Goal: Communication & Community: Answer question/provide support

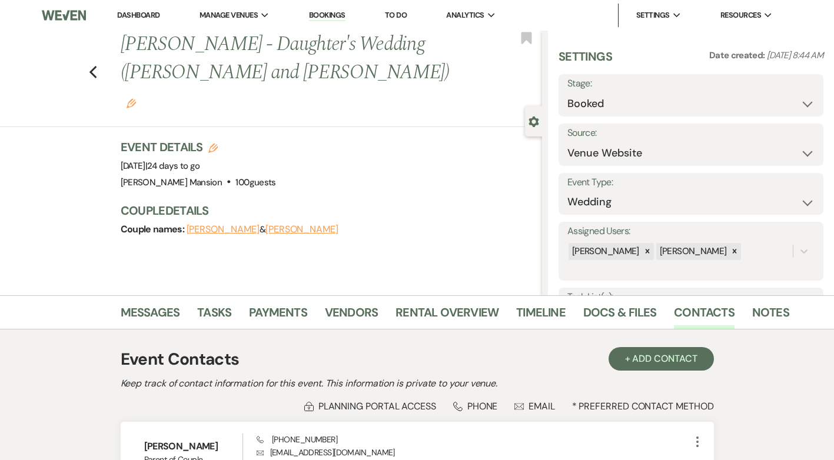
select select "5"
click at [95, 66] on use "button" at bounding box center [93, 72] width 8 height 13
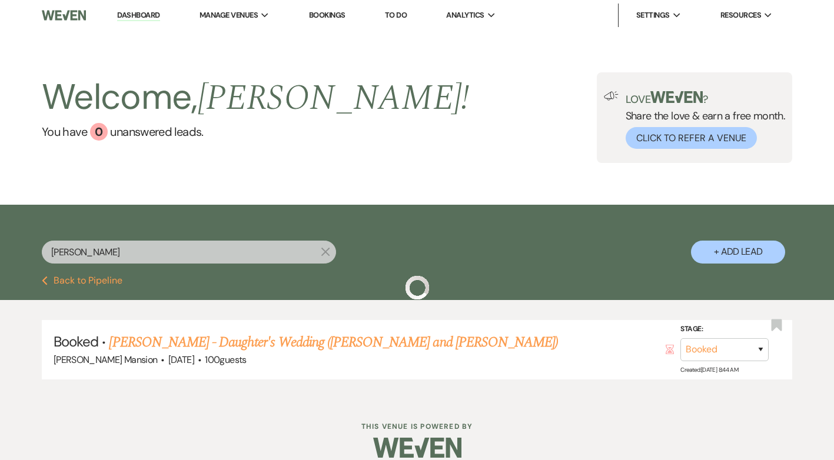
scroll to position [15, 0]
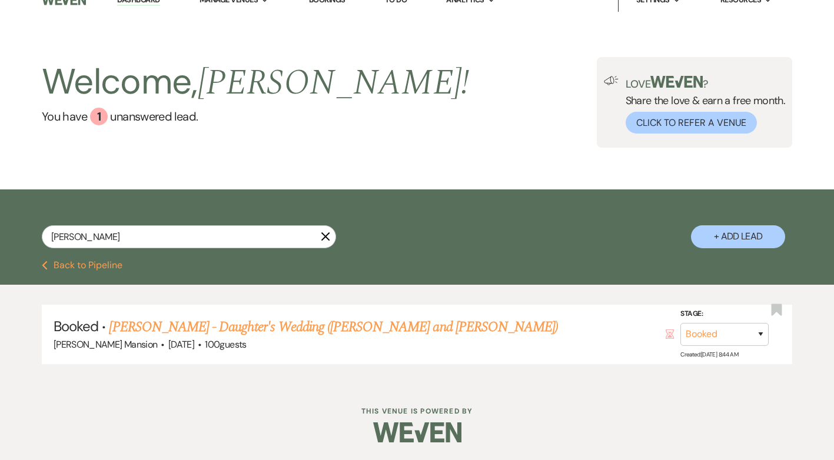
click at [322, 238] on icon "X" at bounding box center [325, 236] width 9 height 9
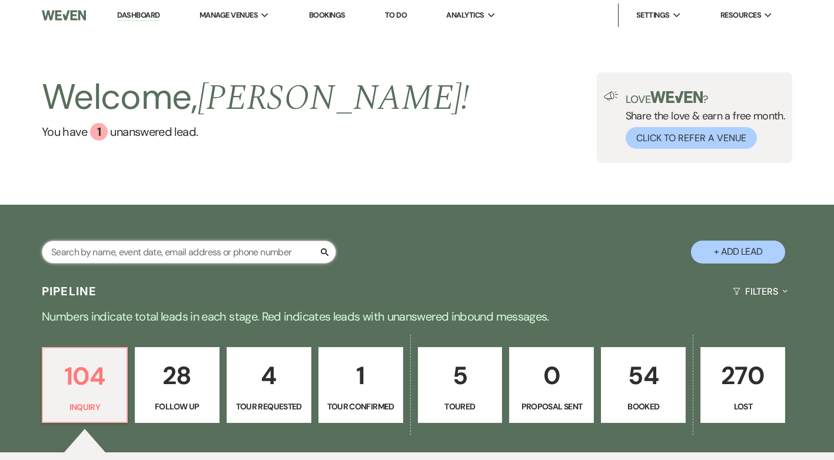
click at [109, 250] on input "text" at bounding box center [189, 252] width 294 height 23
type input "ash"
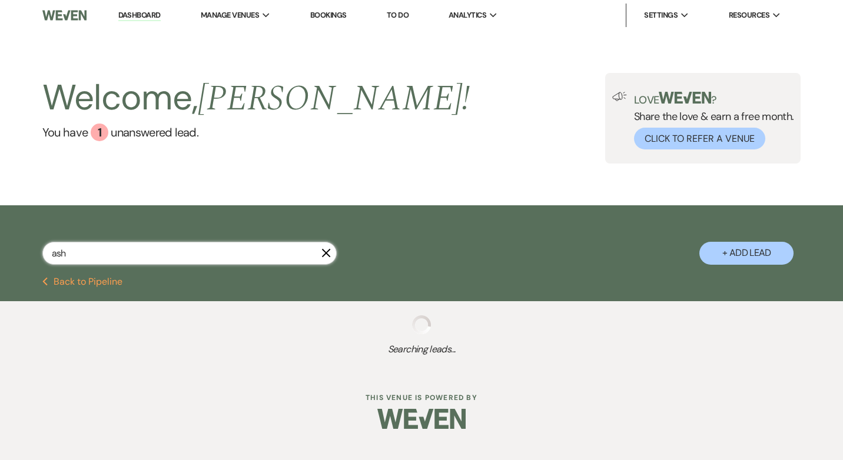
select select "9"
select select "8"
select select "5"
select select "8"
select select "5"
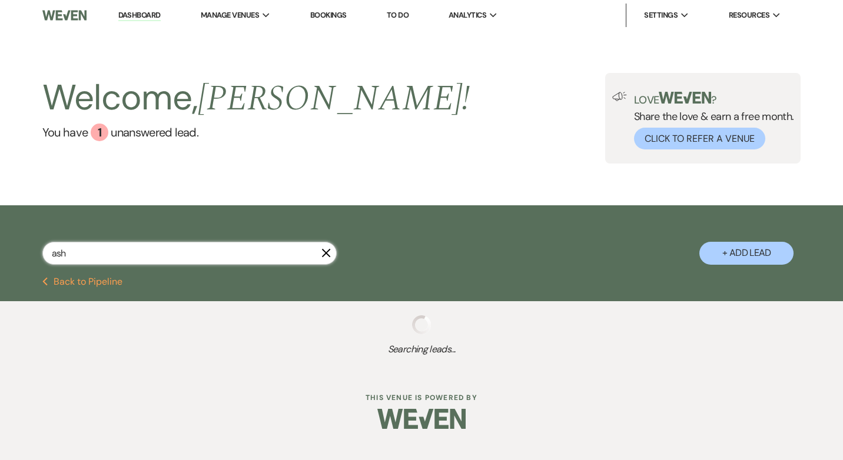
select select "8"
select select "5"
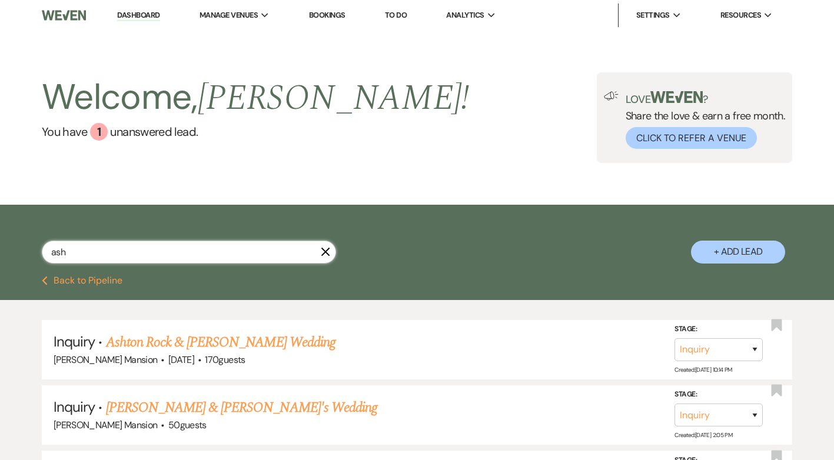
type input "ash"
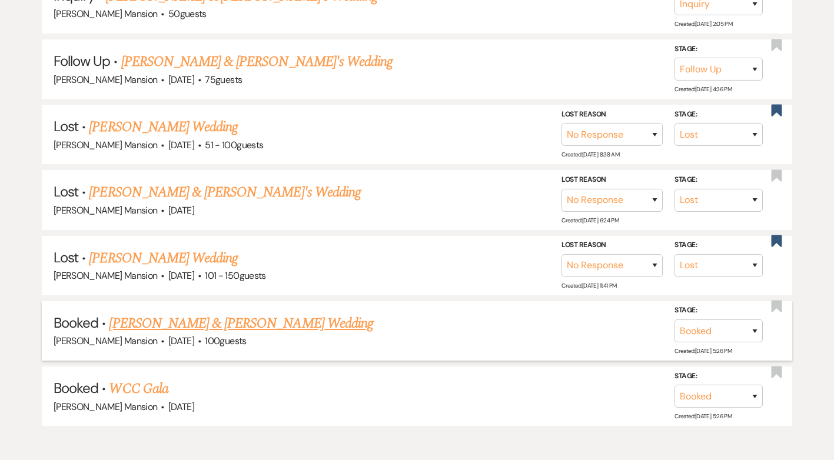
scroll to position [412, 0]
click at [205, 327] on link "[PERSON_NAME] & [PERSON_NAME] Wedding" at bounding box center [241, 323] width 264 height 21
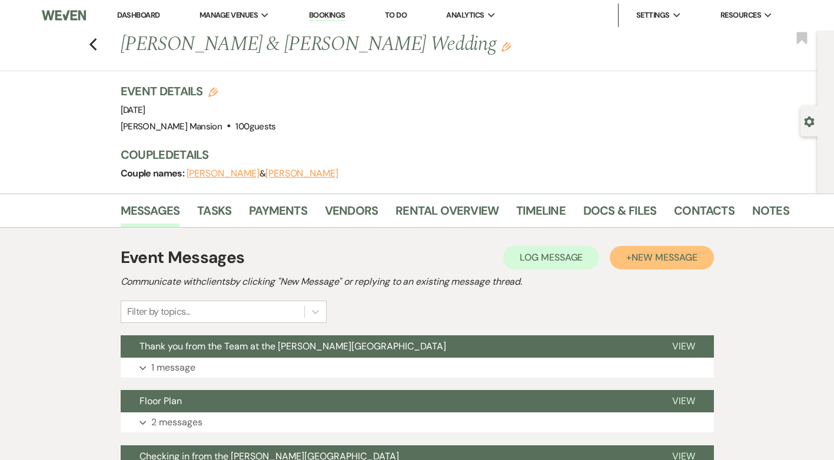
click at [675, 260] on span "New Message" at bounding box center [663, 257] width 65 height 12
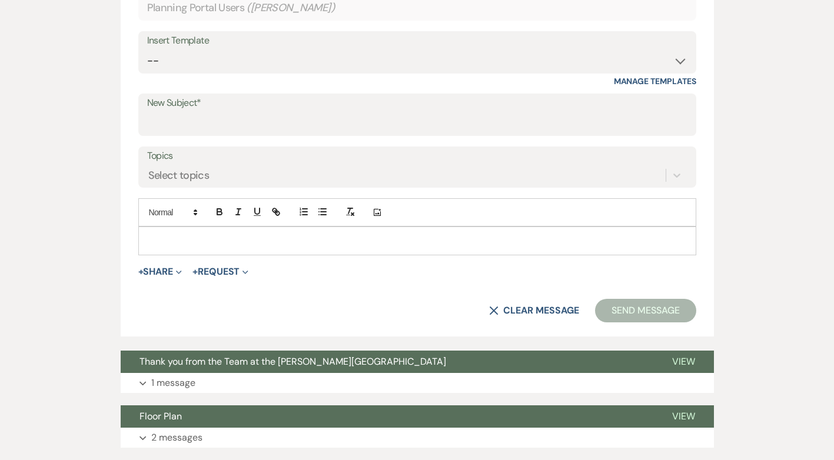
scroll to position [530, 0]
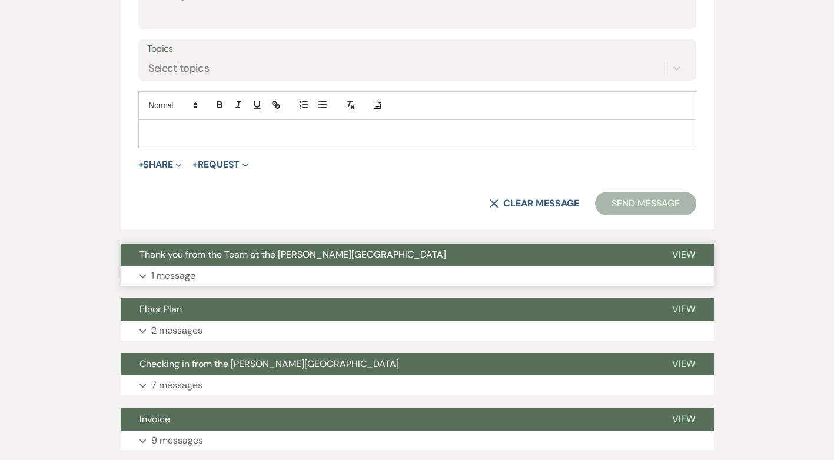
click at [174, 273] on p "1 message" at bounding box center [173, 275] width 44 height 15
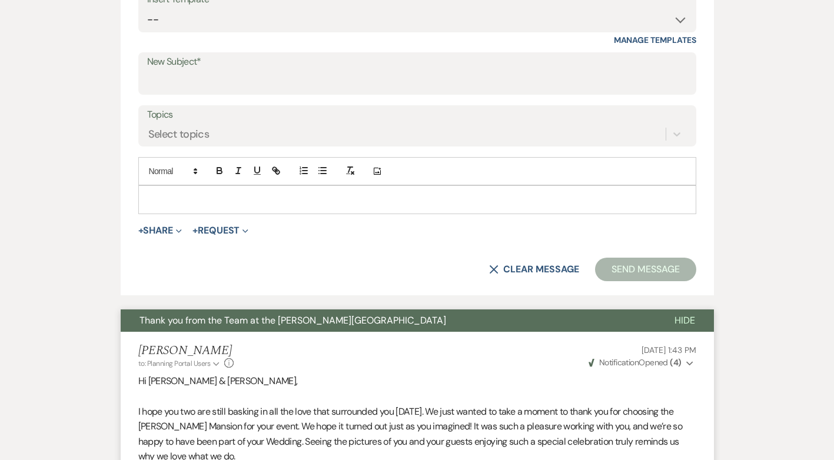
scroll to position [353, 0]
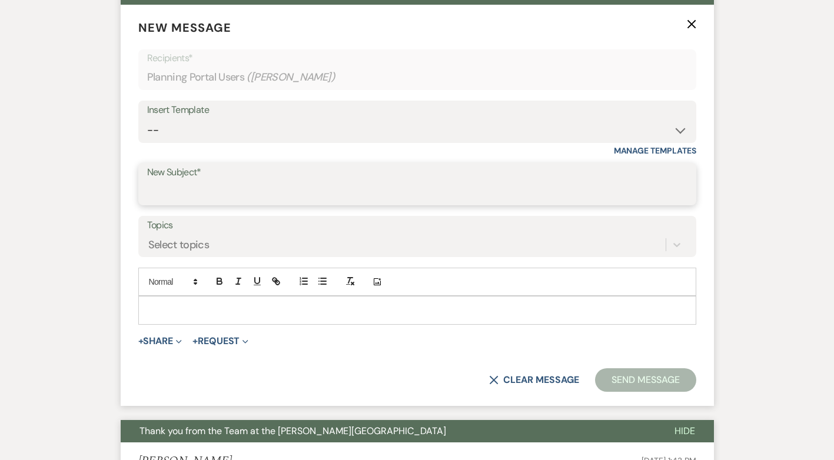
click at [193, 199] on input "New Subject*" at bounding box center [417, 192] width 540 height 23
type input "S"
type input "Backdrop"
click at [170, 311] on p at bounding box center [417, 310] width 539 height 13
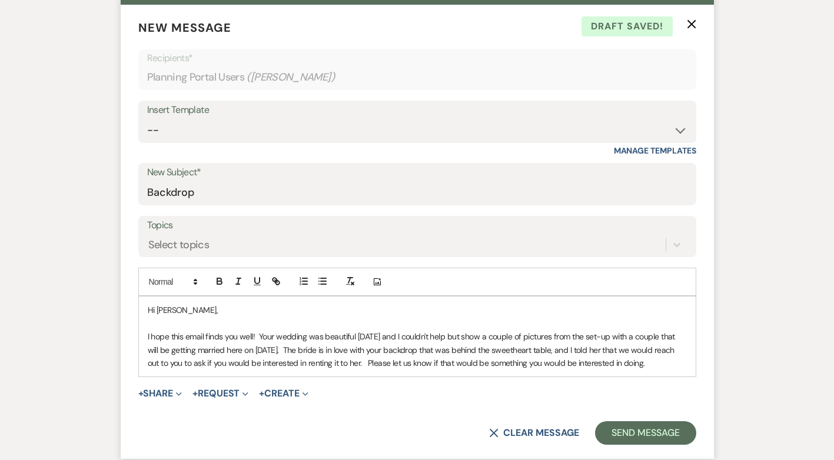
click at [187, 370] on p "I hope this email finds you well! Your wedding was beautiful [DATE] and I could…" at bounding box center [417, 349] width 539 height 39
click at [324, 333] on p "I hope this email finds you well! Your wedding was beautiful [DATE] and I could…" at bounding box center [417, 349] width 539 height 39
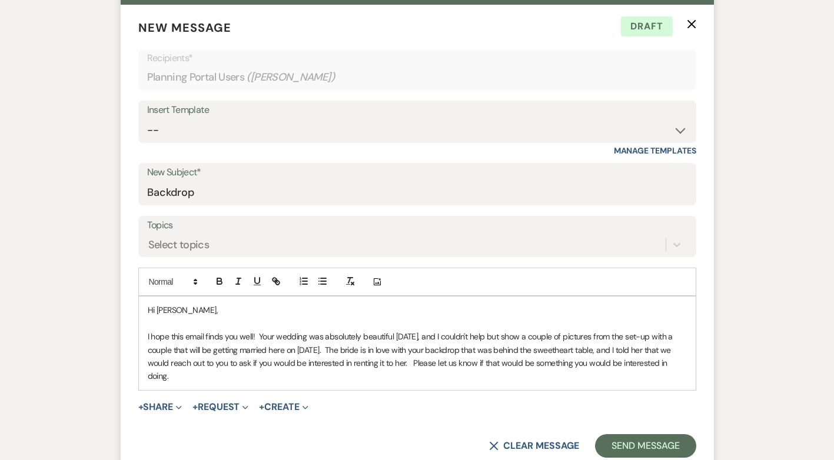
click at [194, 380] on p "I hope this email finds you well! Your wedding was absolutely beautiful [DATE],…" at bounding box center [417, 356] width 539 height 53
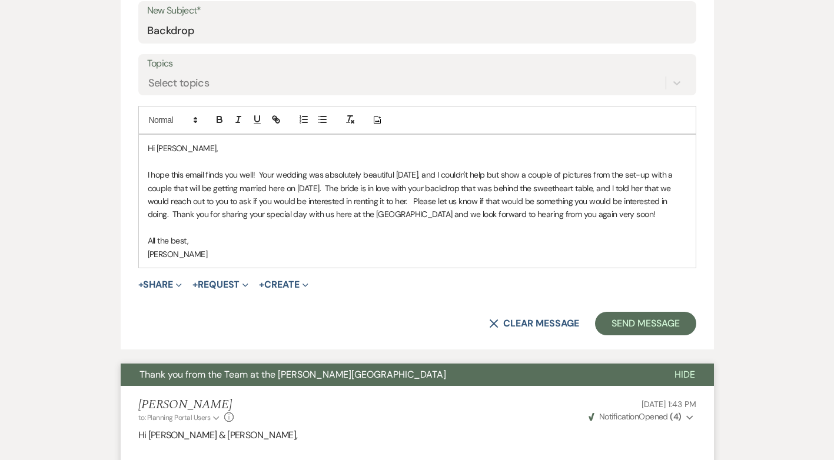
scroll to position [647, 0]
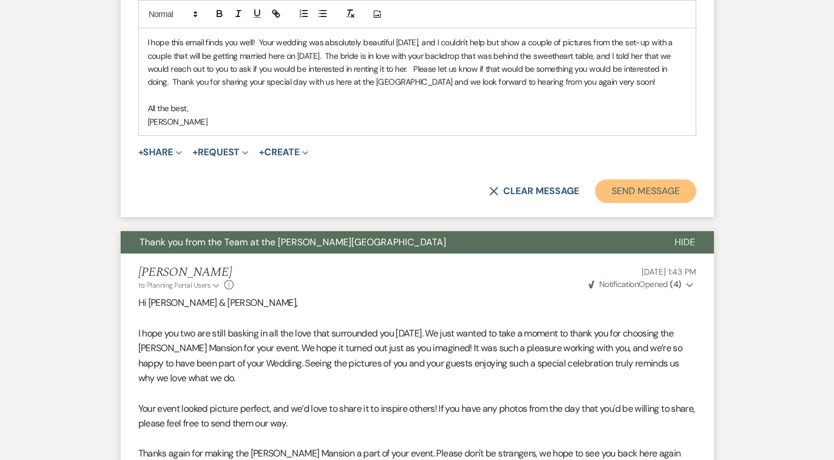
click at [686, 193] on button "Send Message" at bounding box center [645, 191] width 101 height 24
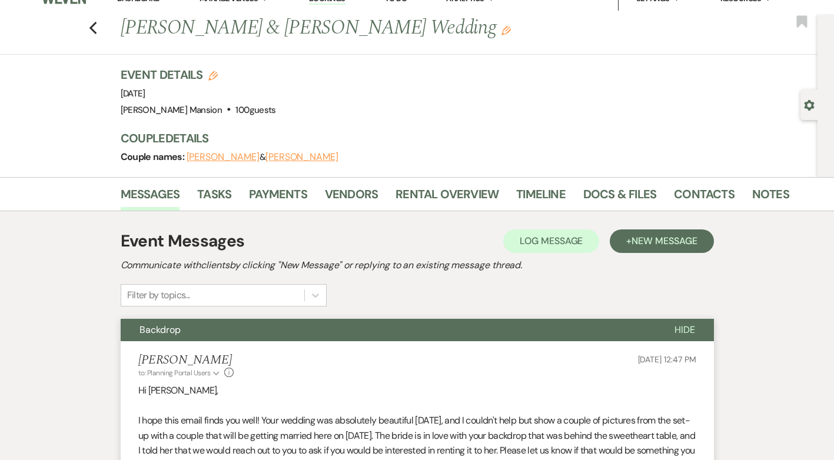
scroll to position [0, 0]
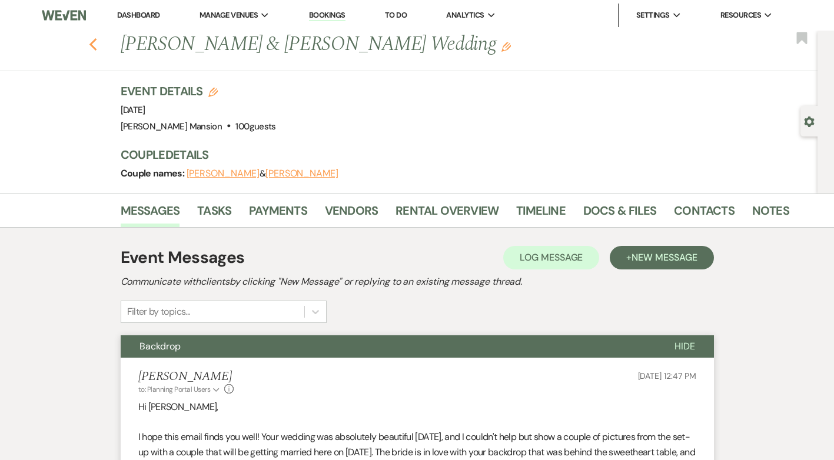
click at [98, 46] on icon "Previous" at bounding box center [93, 45] width 9 height 14
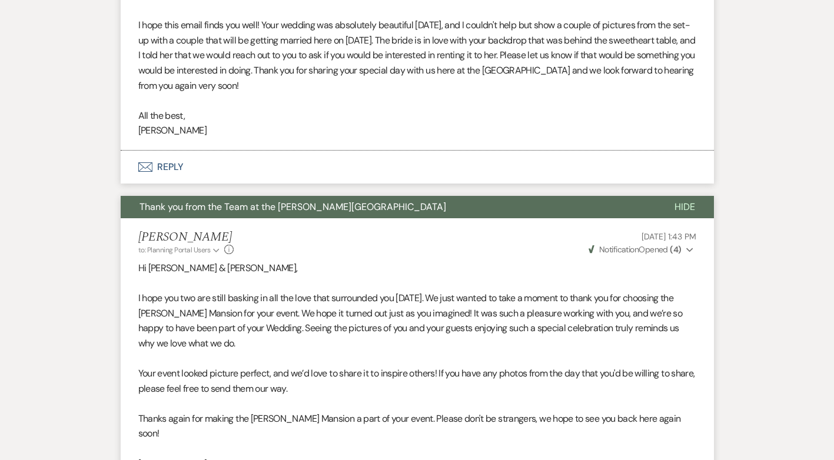
select select "9"
select select "8"
select select "5"
select select "8"
select select "5"
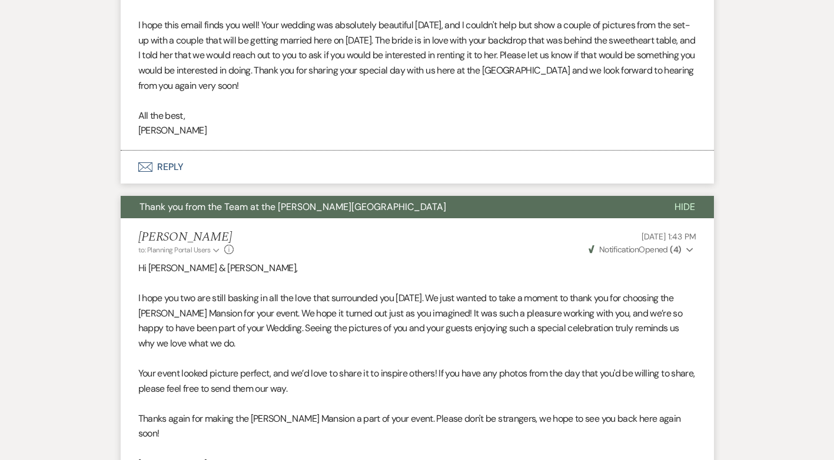
select select "8"
select select "5"
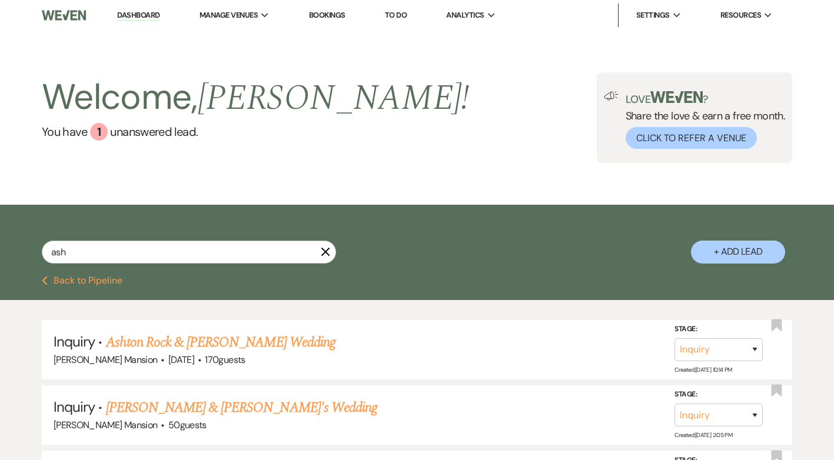
click at [323, 251] on icon "X" at bounding box center [325, 251] width 9 height 9
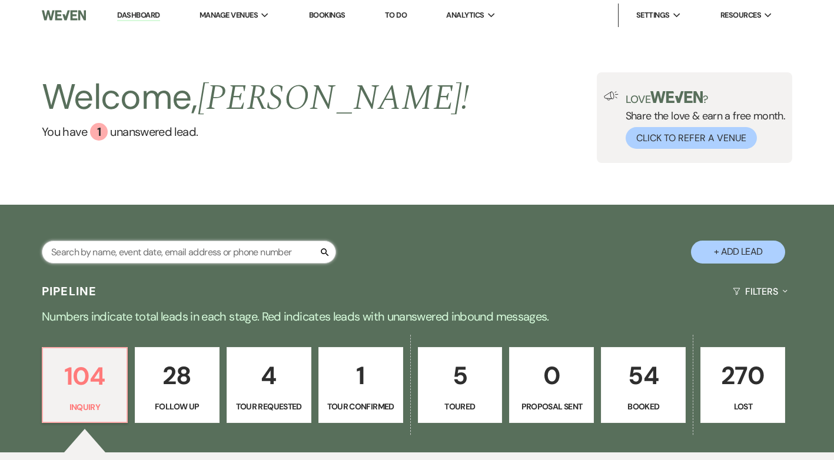
click at [227, 252] on input "text" at bounding box center [189, 252] width 294 height 23
type input "[PERSON_NAME]"
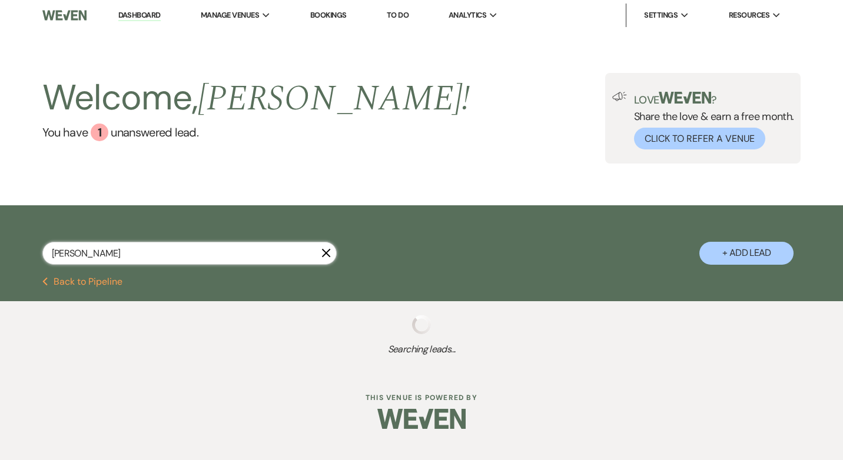
select select "8"
select select "4"
select select "9"
select select "8"
select select "6"
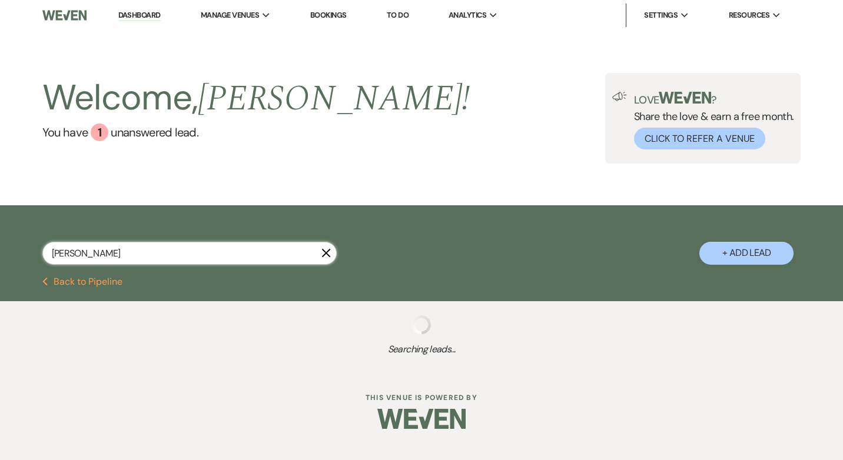
select select "8"
select select "5"
select select "8"
select select "4"
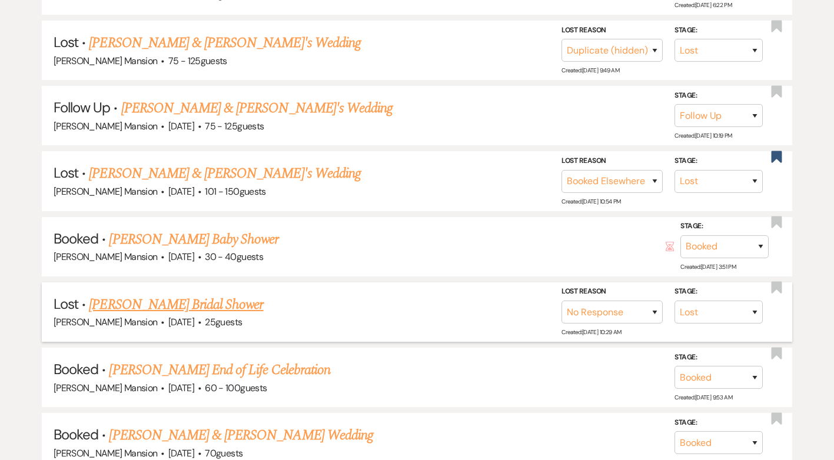
scroll to position [589, 0]
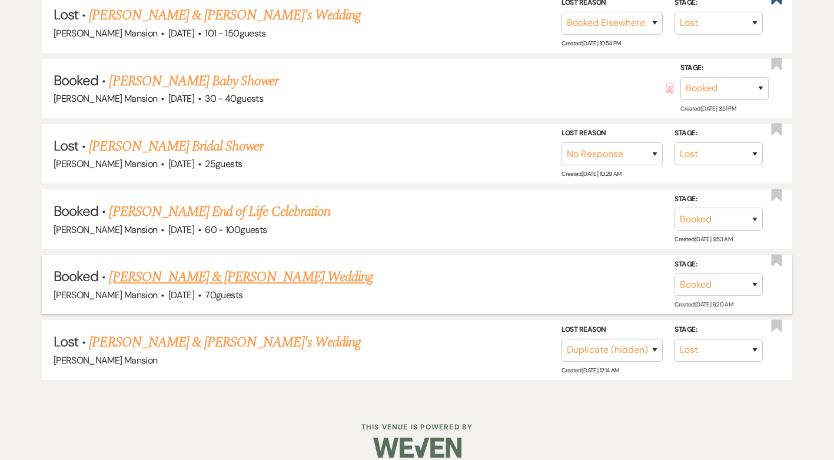
type input "[PERSON_NAME]"
click at [234, 268] on link "[PERSON_NAME] & [PERSON_NAME] Wedding" at bounding box center [241, 277] width 264 height 21
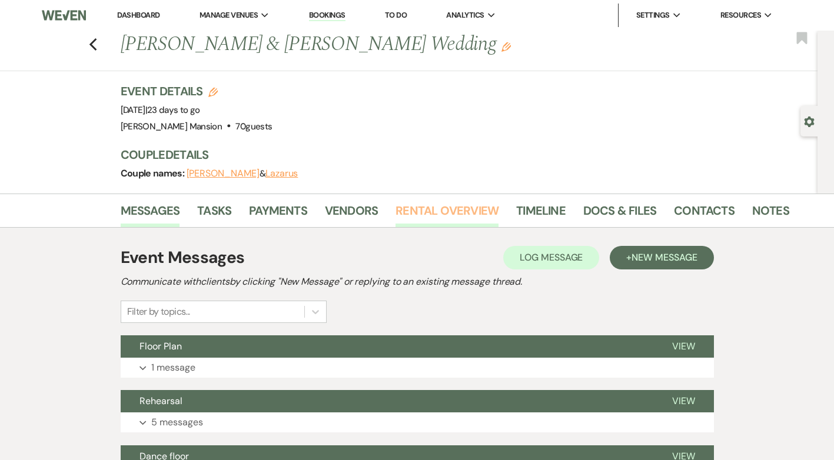
click at [450, 215] on link "Rental Overview" at bounding box center [446, 214] width 103 height 26
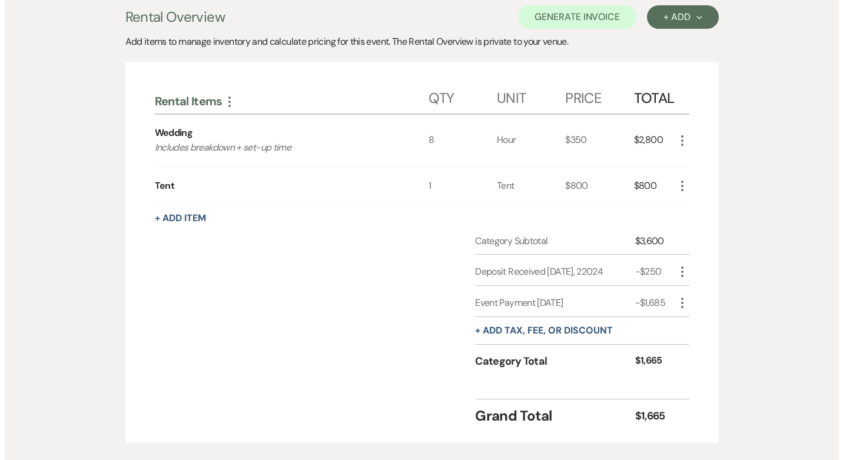
scroll to position [235, 0]
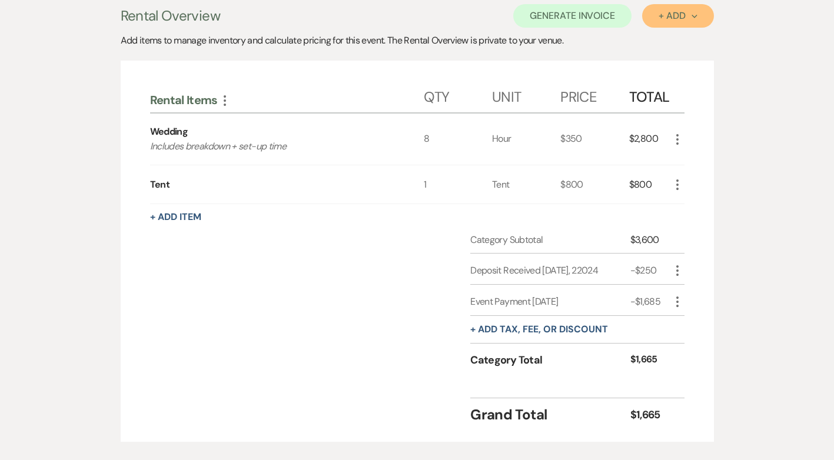
click at [661, 12] on div "+ Add Next" at bounding box center [678, 15] width 38 height 9
click at [667, 41] on button "Item" at bounding box center [671, 43] width 59 height 18
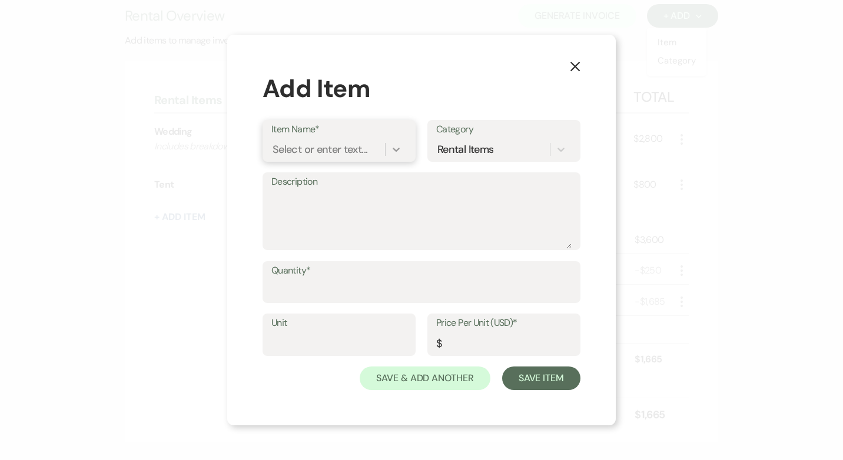
click at [395, 149] on icon at bounding box center [396, 150] width 12 height 12
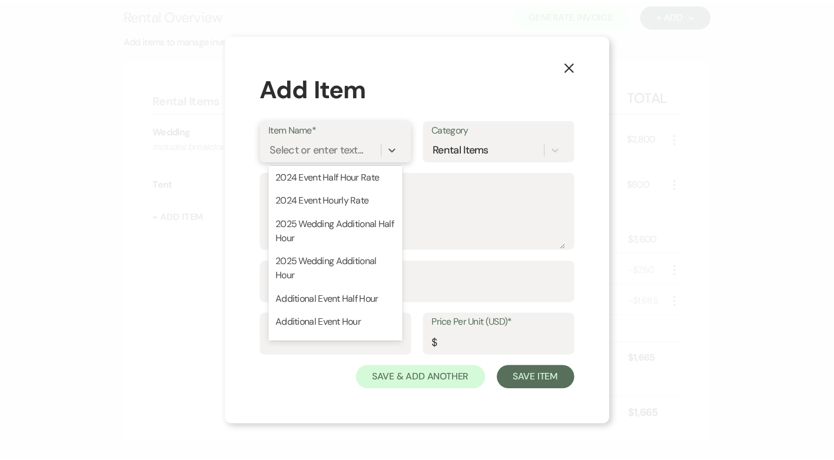
scroll to position [0, 0]
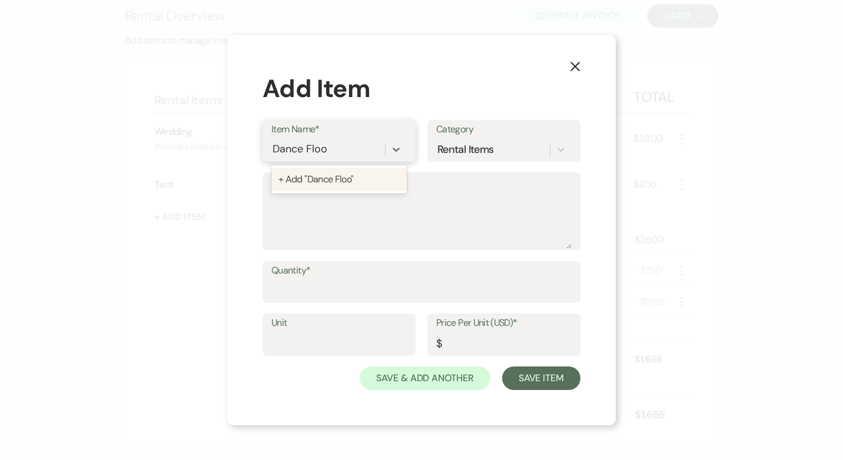
type input "Dance Floor"
click at [324, 181] on div "+ Add "Dance Floor"" at bounding box center [338, 180] width 135 height 24
click at [315, 191] on textarea "Description" at bounding box center [421, 219] width 300 height 59
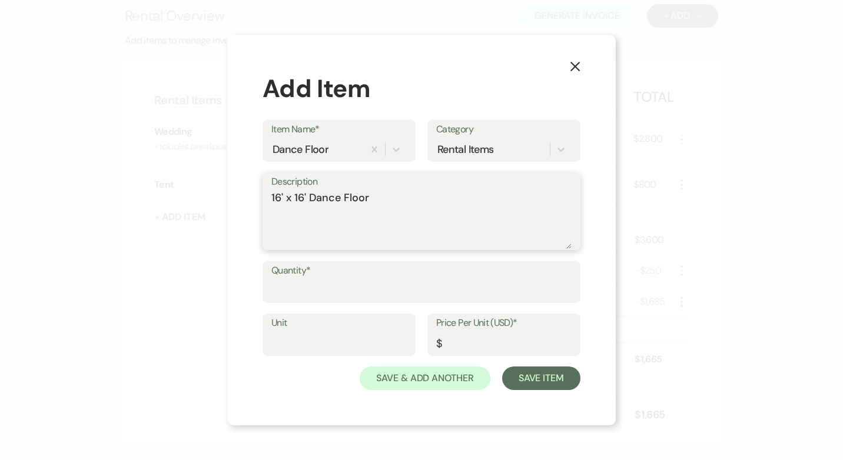
type textarea "16' x 16' Dance Floor"
click at [346, 288] on input "Quantity*" at bounding box center [421, 290] width 300 height 23
type input "1"
click at [321, 353] on input "Unit" at bounding box center [338, 343] width 135 height 23
type input "1"
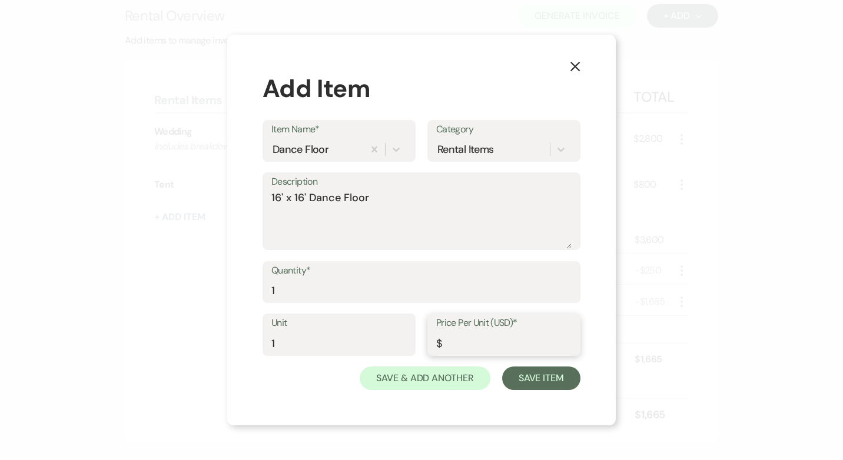
click at [498, 341] on input "Price Per Unit (USD)*" at bounding box center [503, 343] width 135 height 23
type input "200.00"
click at [523, 374] on button "Save Item" at bounding box center [541, 379] width 78 height 24
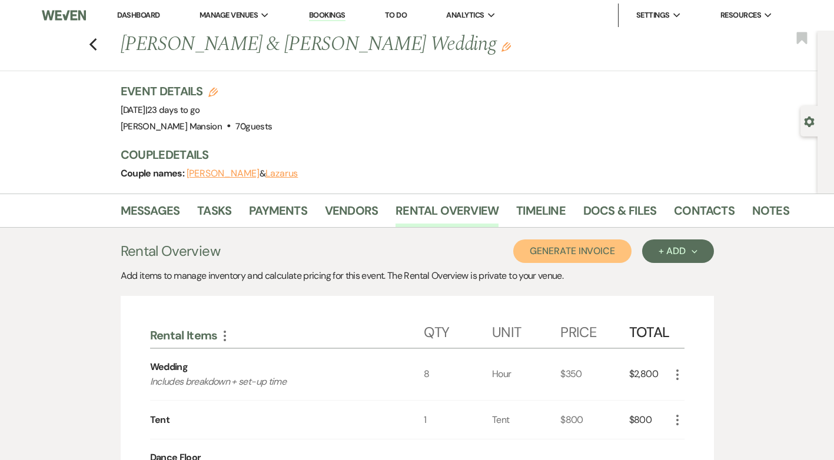
click at [580, 250] on button "Generate Invoice" at bounding box center [572, 252] width 118 height 24
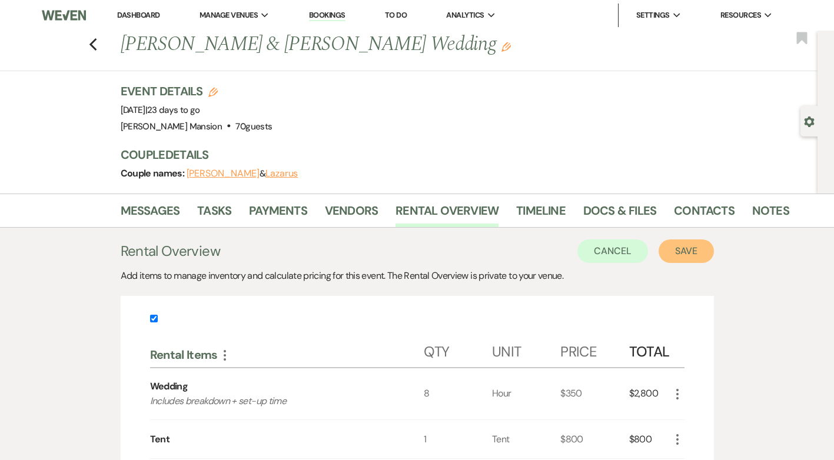
click at [689, 252] on button "Save" at bounding box center [686, 252] width 55 height 24
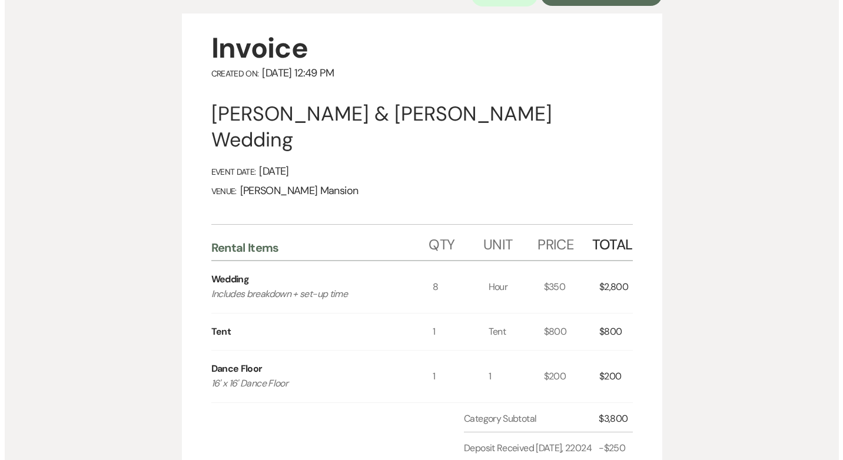
scroll to position [118, 0]
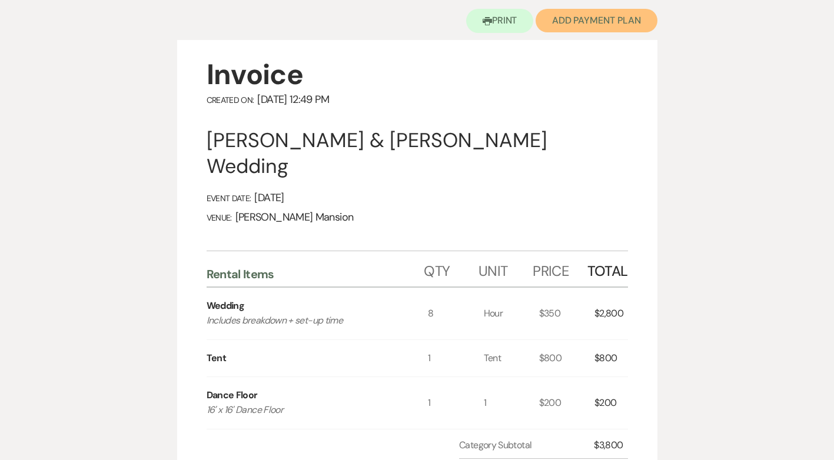
click at [574, 17] on button "Add Payment Plan" at bounding box center [597, 21] width 122 height 24
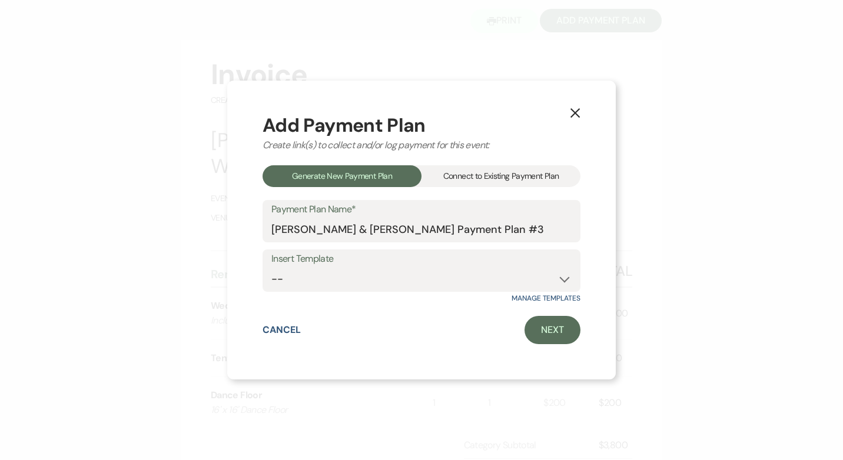
click at [512, 175] on div "Connect to Existing Payment Plan" at bounding box center [500, 176] width 159 height 22
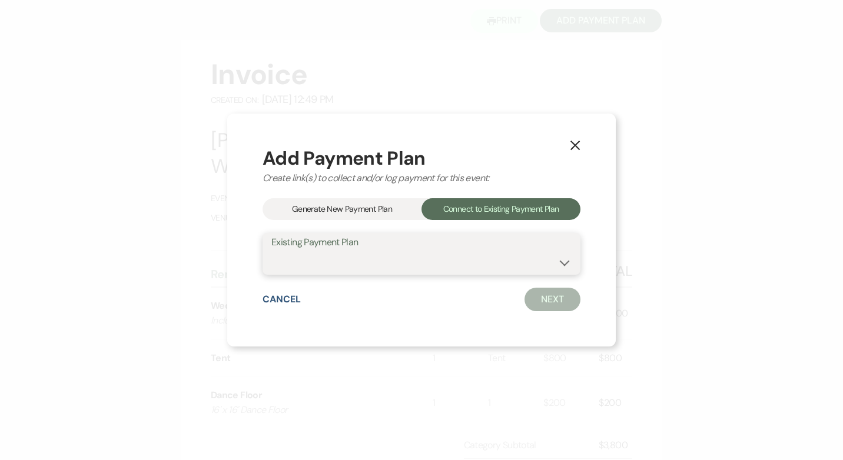
click at [560, 262] on select "[PERSON_NAME] Payment Plan #2 [PERSON_NAME] Payment Plan #1" at bounding box center [421, 262] width 300 height 23
select select "16742"
click at [271, 251] on select "[PERSON_NAME] Payment Plan #2 [PERSON_NAME] Payment Plan #1" at bounding box center [421, 262] width 300 height 23
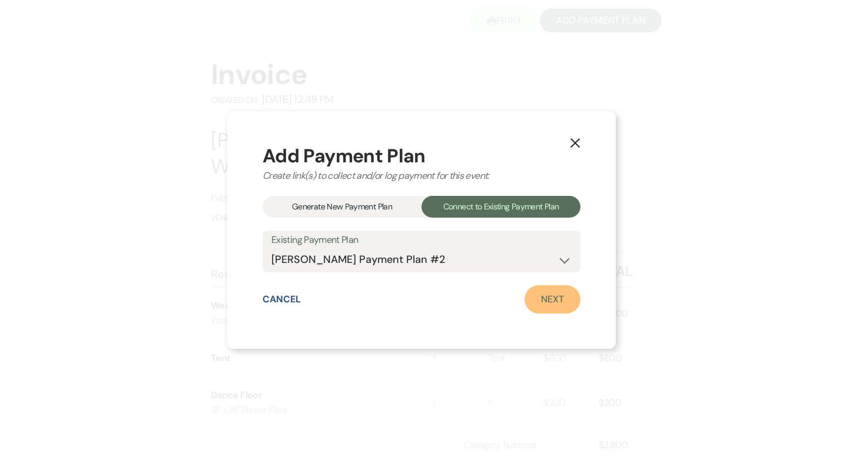
click at [560, 303] on link "Next" at bounding box center [552, 299] width 56 height 28
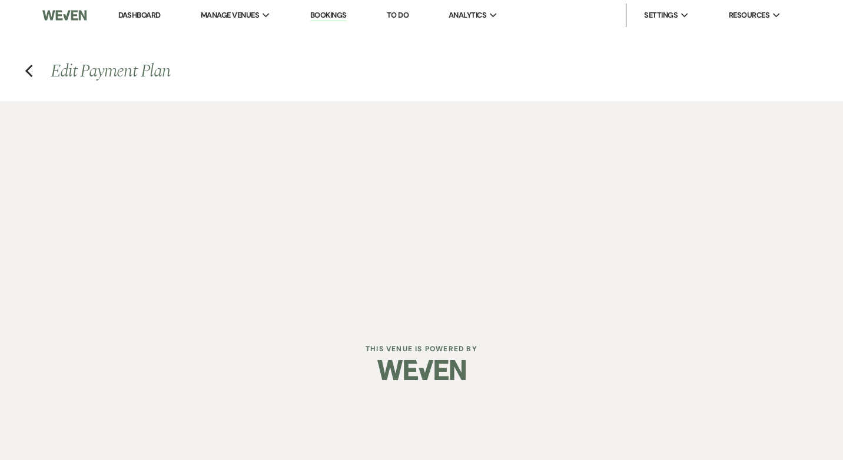
select select "28755"
select select "2"
select select "flat"
select select "true"
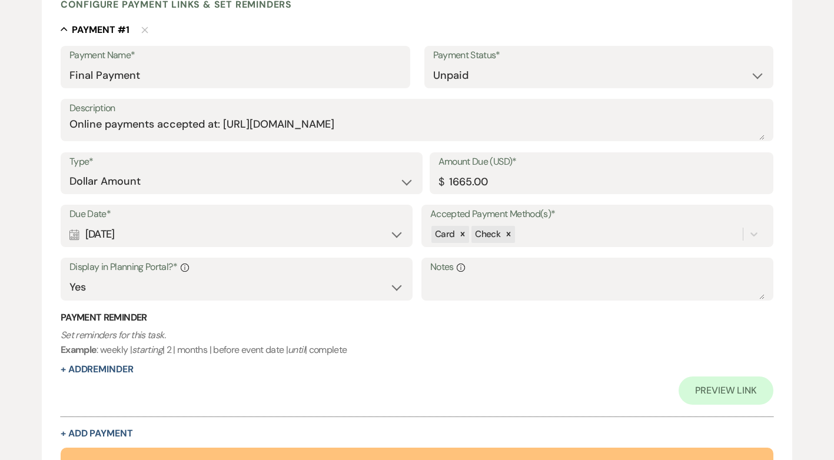
scroll to position [304, 0]
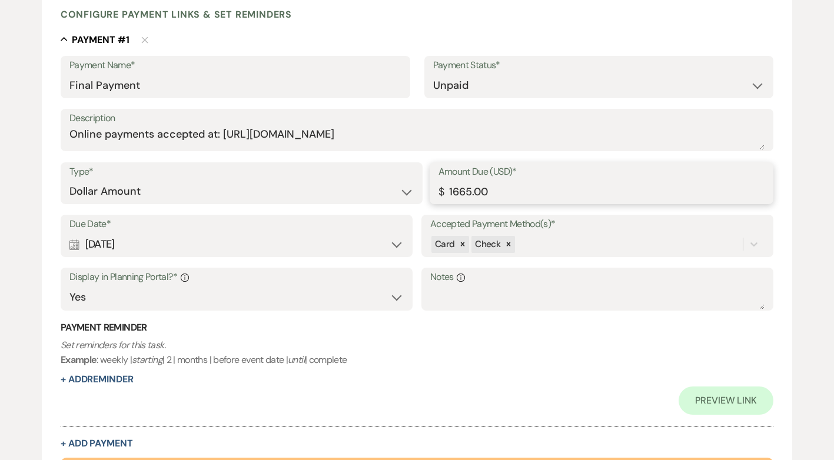
click at [456, 192] on input "1665.00" at bounding box center [601, 191] width 327 height 23
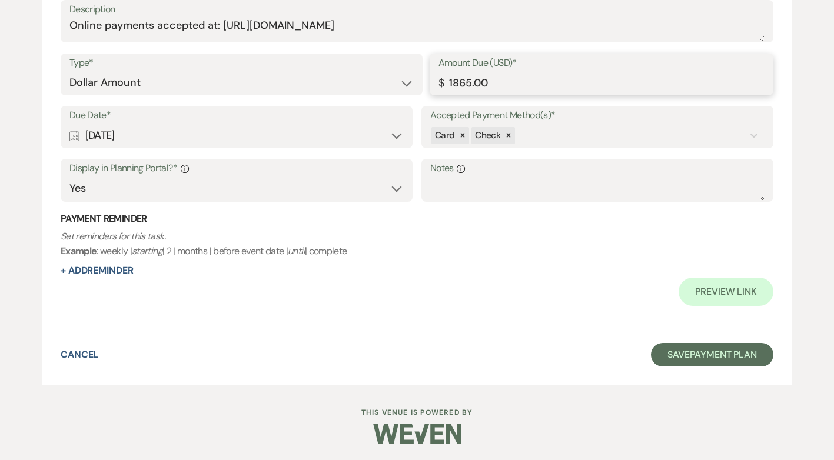
scroll to position [414, 0]
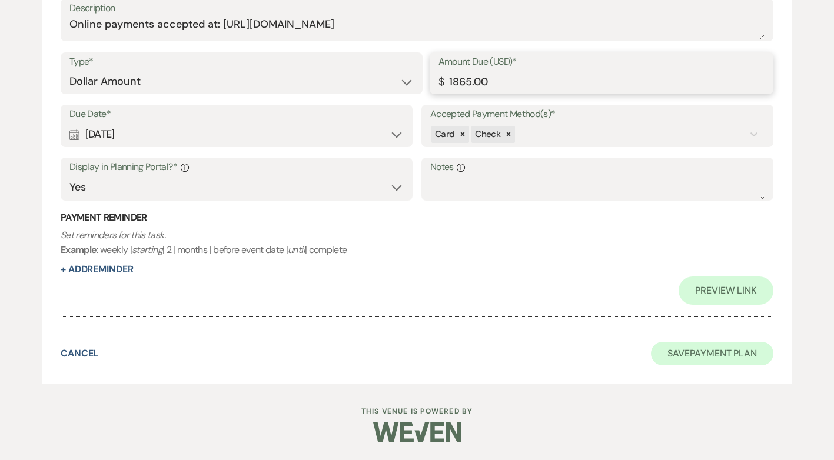
type input "1865.00"
click at [719, 357] on button "Save Payment Plan" at bounding box center [712, 354] width 122 height 24
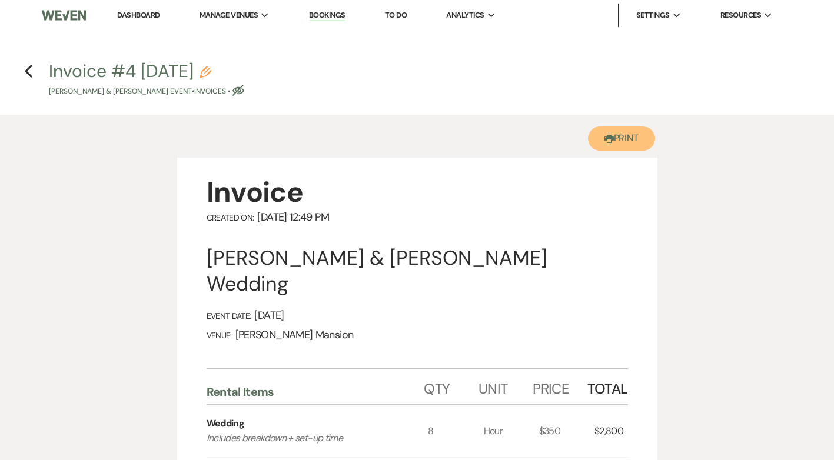
click at [616, 142] on button "Printer Print" at bounding box center [622, 139] width 68 height 24
click at [211, 69] on use "button" at bounding box center [206, 73] width 12 height 12
select select "22"
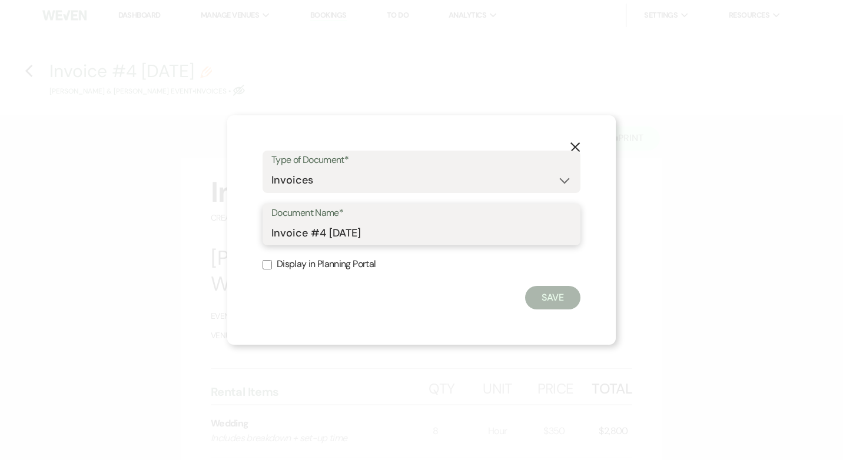
drag, startPoint x: 411, startPoint y: 230, endPoint x: 241, endPoint y: 235, distance: 170.2
click at [241, 235] on div "X Type of Document* Special Event Insurance Vendor Certificate of Insurance Con…" at bounding box center [421, 230] width 388 height 230
type input "Updated Invoice for [DATE]"
click at [269, 266] on input "Display in Planning Portal" at bounding box center [266, 264] width 9 height 9
checkbox input "true"
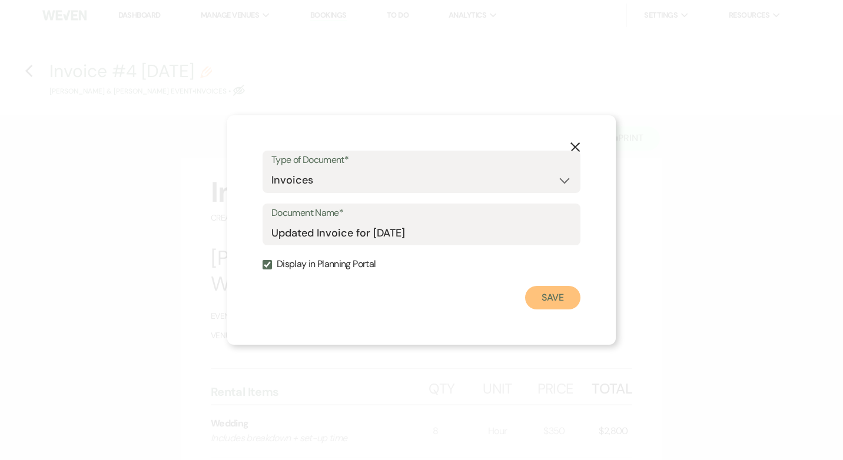
click at [552, 296] on button "Save" at bounding box center [552, 298] width 55 height 24
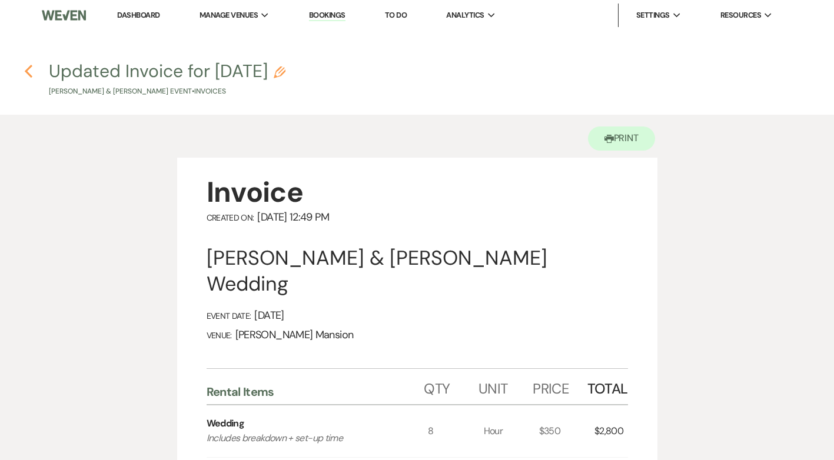
click at [28, 72] on icon "Previous" at bounding box center [28, 71] width 9 height 14
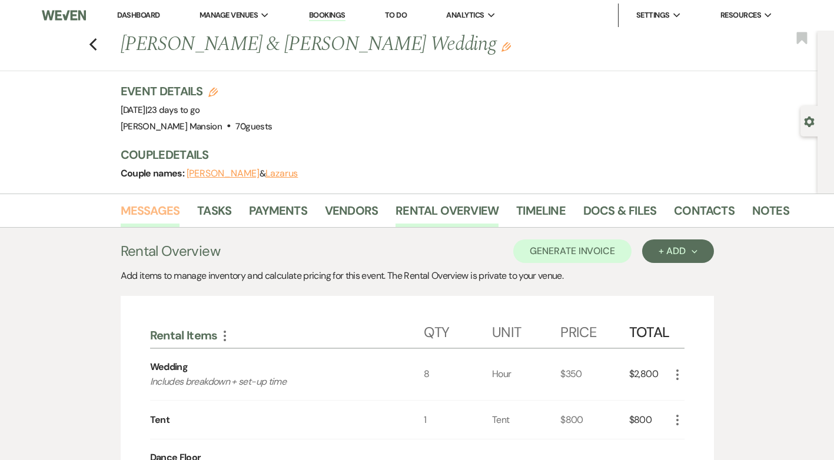
click at [157, 207] on link "Messages" at bounding box center [150, 214] width 59 height 26
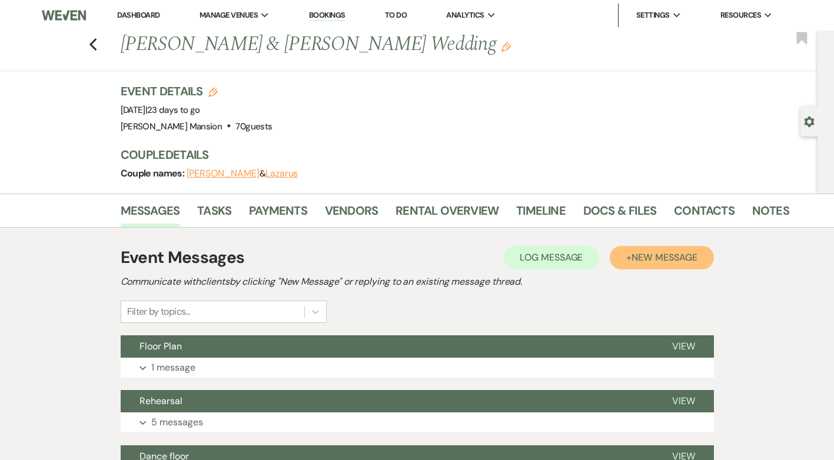
click at [633, 255] on span "New Message" at bounding box center [663, 257] width 65 height 12
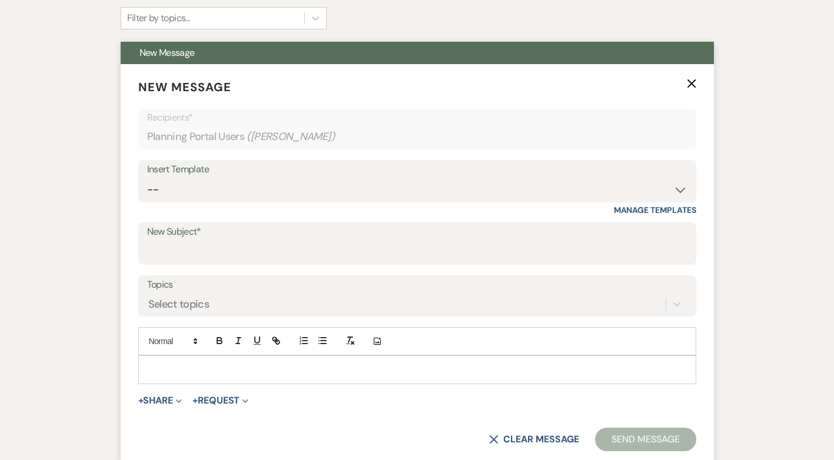
scroll to position [294, 0]
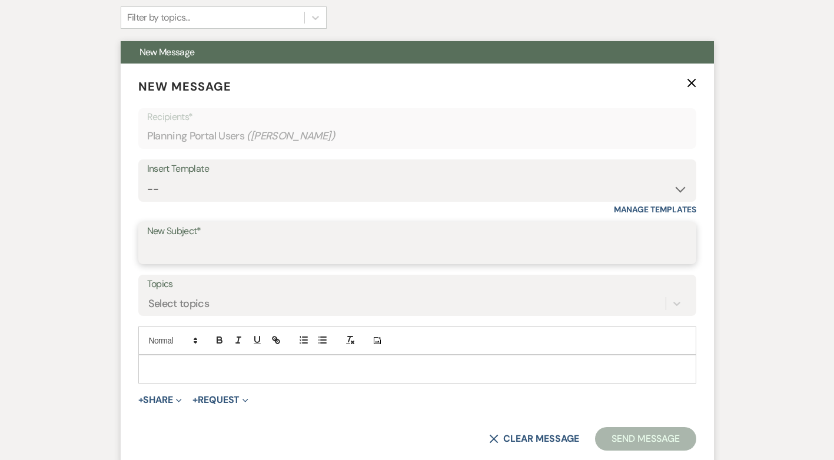
click at [240, 246] on input "New Subject*" at bounding box center [417, 251] width 540 height 23
type input "Updated Invoice and Unipay link"
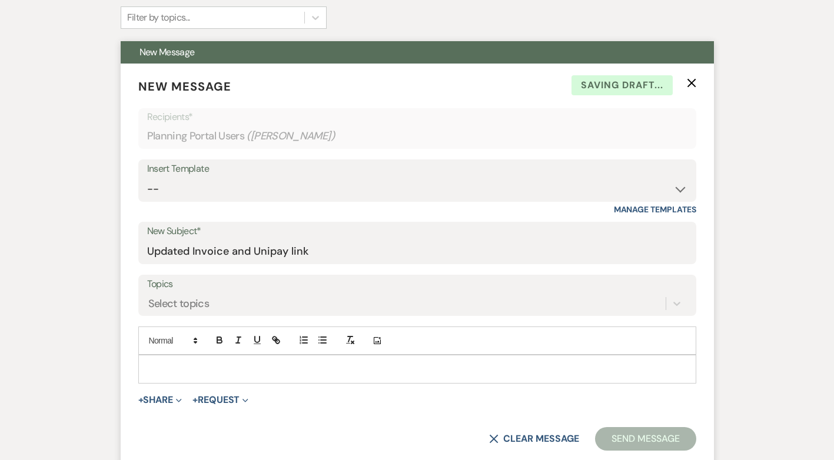
click at [221, 375] on p at bounding box center [417, 369] width 539 height 13
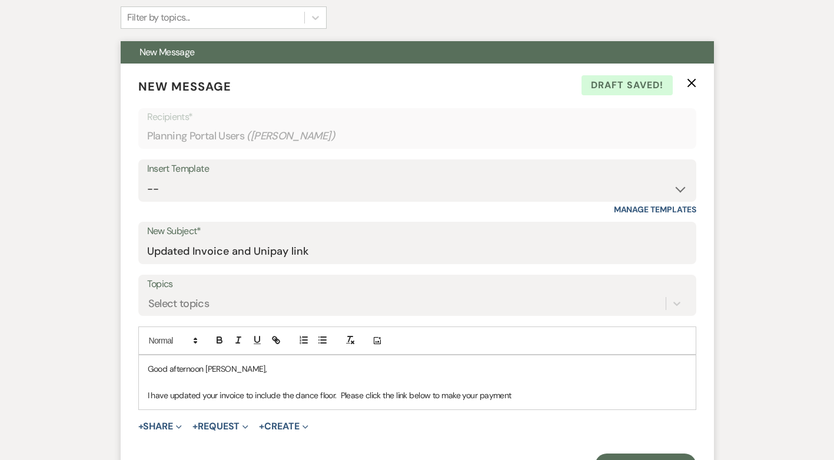
click at [334, 394] on p "I have updated your invoice to include the dance floor. Please click the link b…" at bounding box center [417, 395] width 539 height 13
click at [641, 393] on p "I have updated your invoice to include the dance floor and attached a copy to t…" at bounding box center [417, 395] width 539 height 13
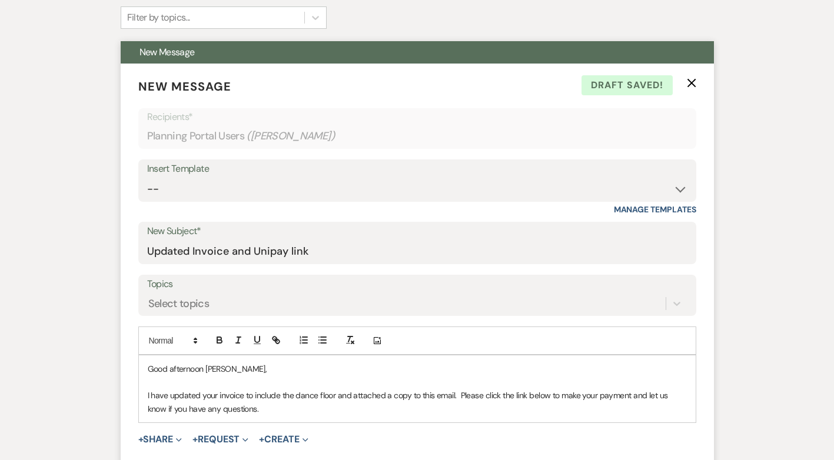
click at [148, 394] on p "I have updated your invoice to include the dance floor and attached a copy to t…" at bounding box center [417, 402] width 539 height 26
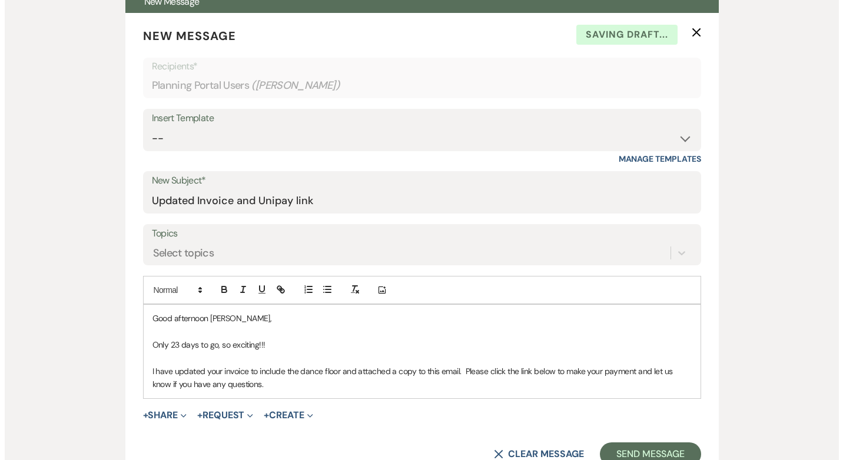
scroll to position [412, 0]
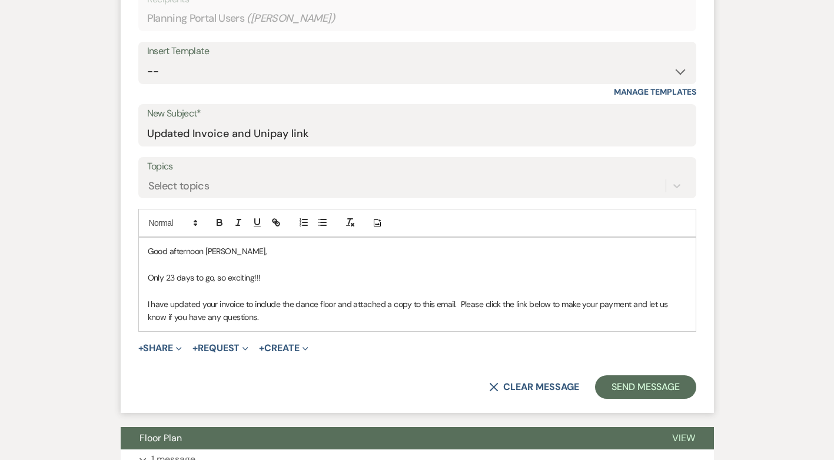
click at [283, 324] on div "Good afternoon [PERSON_NAME], Only 23 days to go, so exciting!!! I have updated…" at bounding box center [417, 284] width 557 height 93
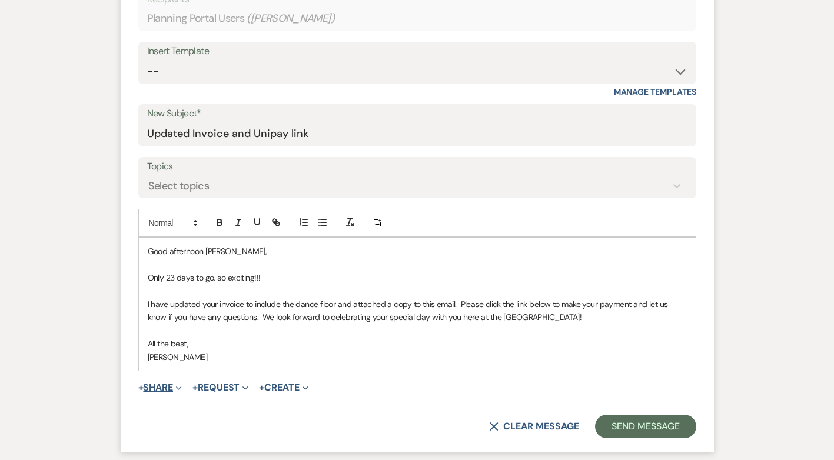
click at [149, 388] on button "+ Share Expand" at bounding box center [160, 387] width 44 height 9
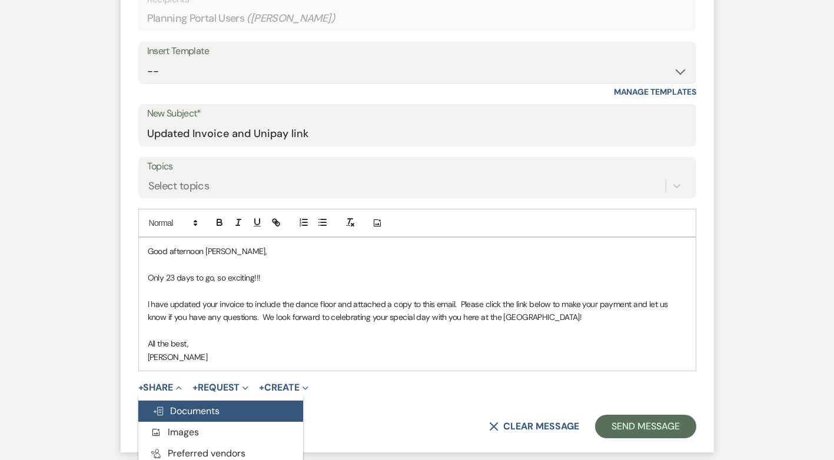
click at [176, 412] on span "Doc Upload Documents" at bounding box center [185, 411] width 67 height 12
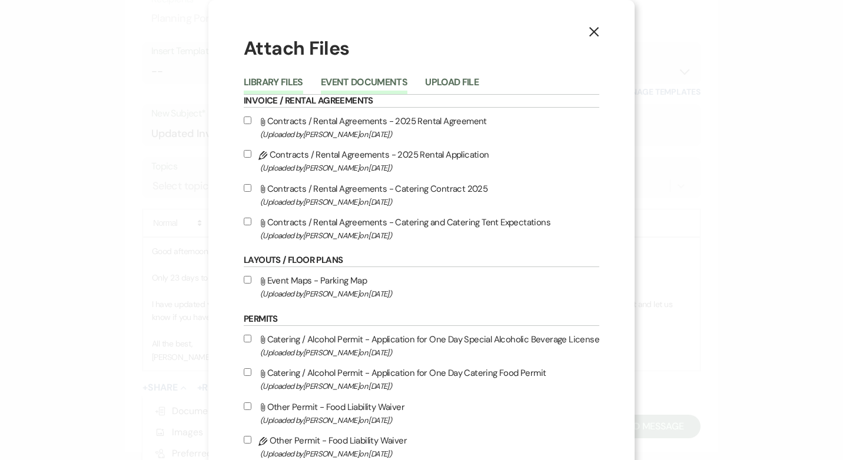
click at [380, 81] on button "Event Documents" at bounding box center [364, 86] width 87 height 16
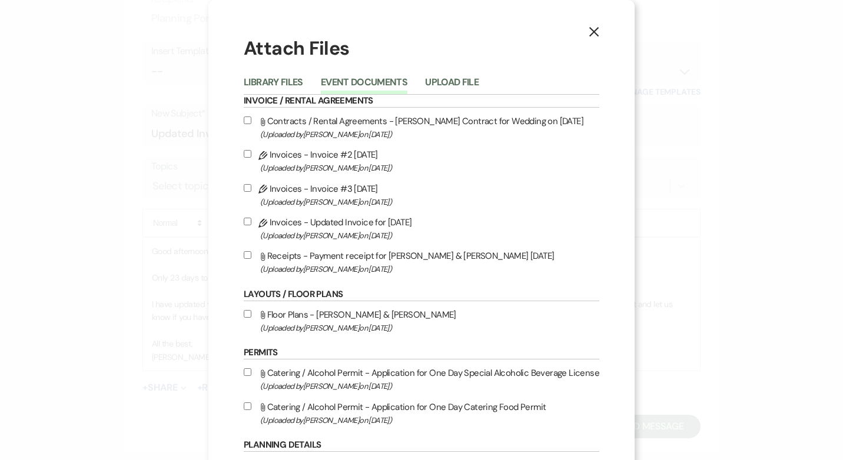
click at [247, 220] on input "Pencil Invoices - Updated Invoice for [DATE] (Uploaded by [PERSON_NAME] on [DAT…" at bounding box center [248, 222] width 8 height 8
checkbox input "true"
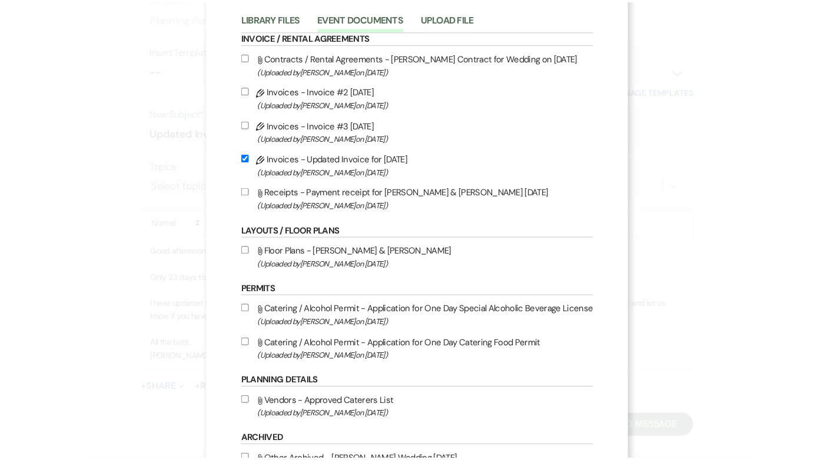
scroll to position [155, 0]
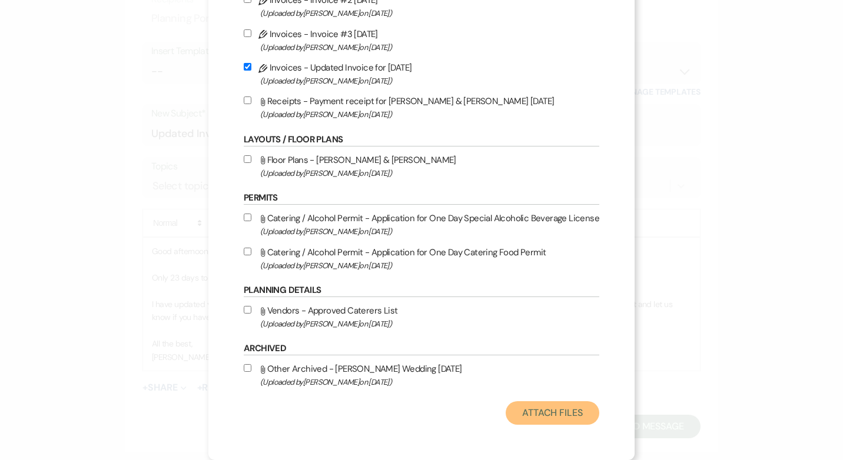
click at [564, 418] on button "Attach Files" at bounding box center [553, 413] width 94 height 24
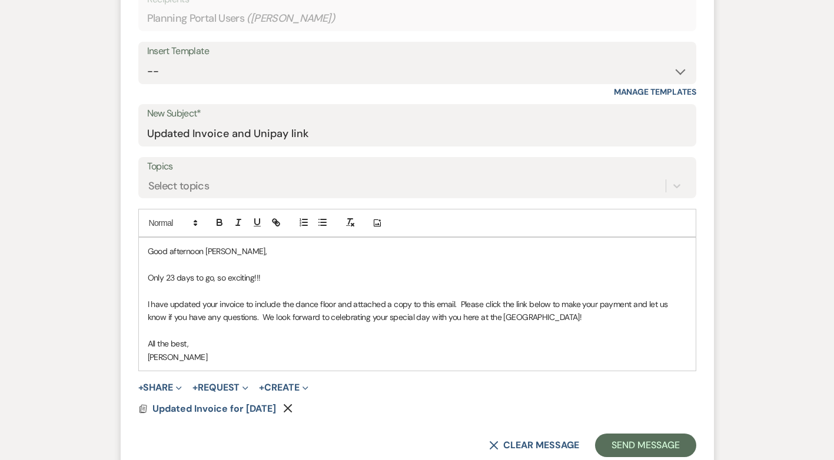
click at [533, 319] on p "I have updated your invoice to include the dance floor and attached a copy to t…" at bounding box center [417, 311] width 539 height 26
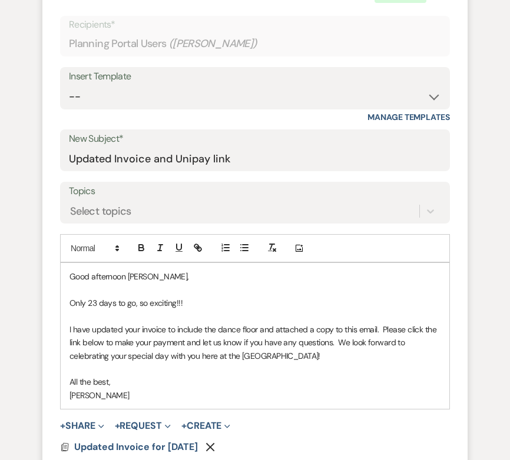
scroll to position [441, 0]
drag, startPoint x: 294, startPoint y: 357, endPoint x: 81, endPoint y: 367, distance: 213.9
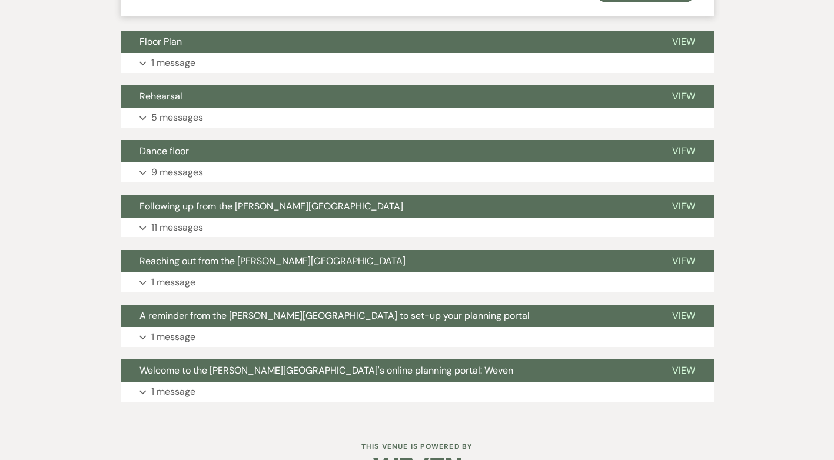
scroll to position [902, 0]
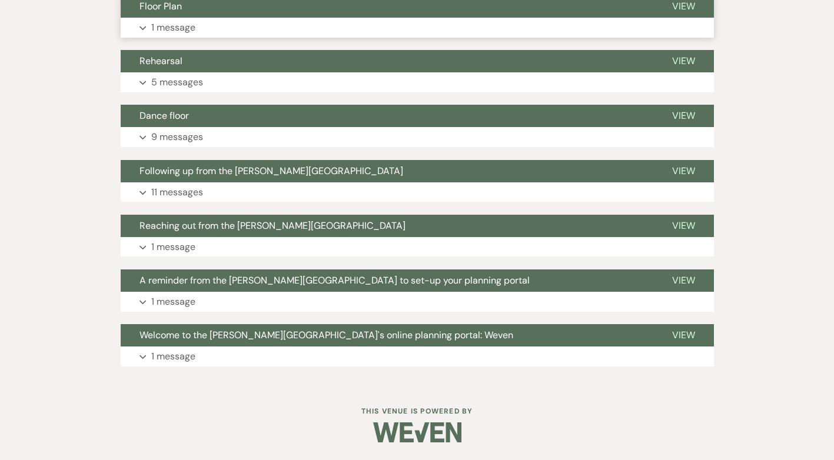
click at [164, 30] on p "1 message" at bounding box center [173, 27] width 44 height 15
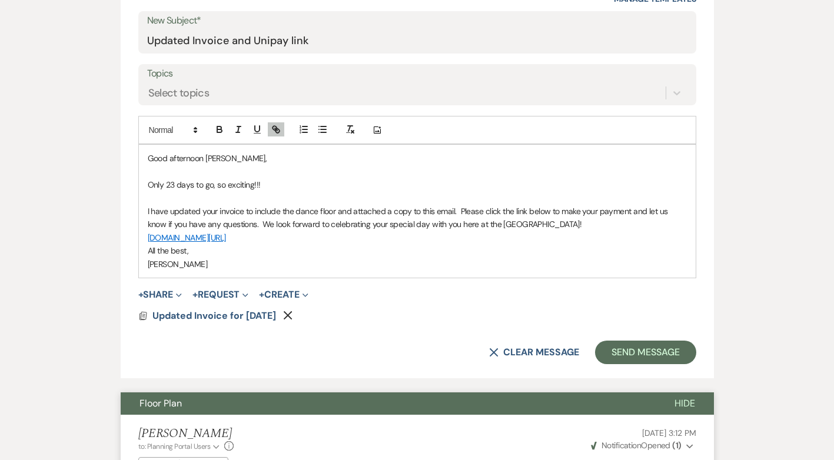
scroll to position [490, 0]
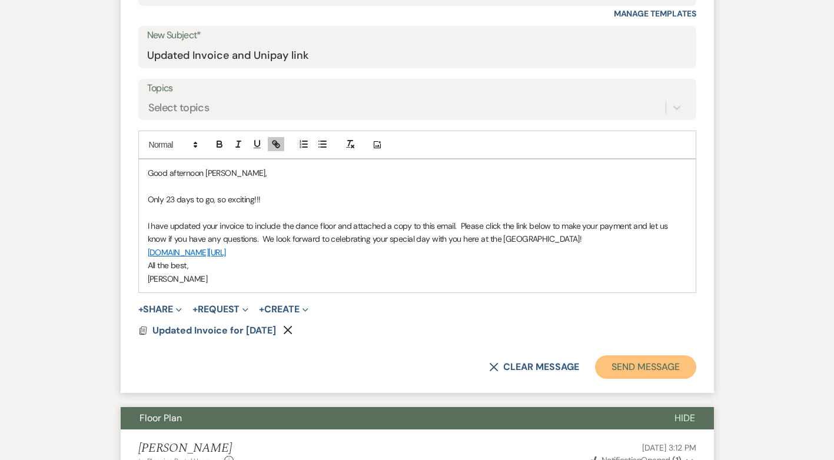
click at [631, 372] on button "Send Message" at bounding box center [645, 367] width 101 height 24
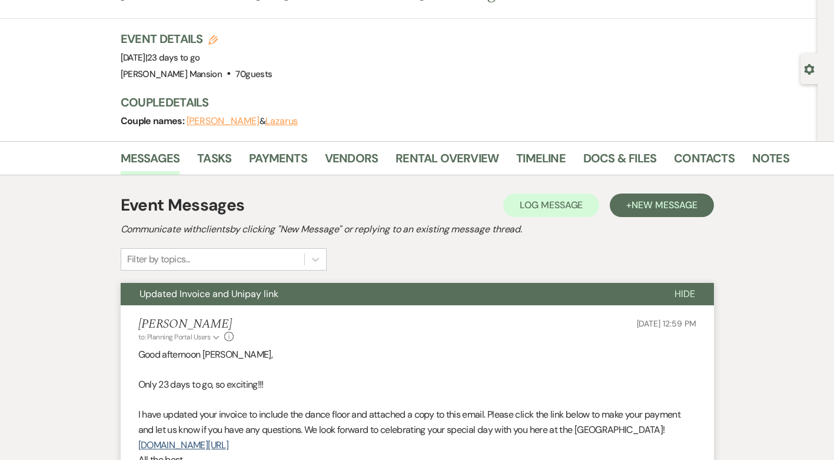
scroll to position [0, 0]
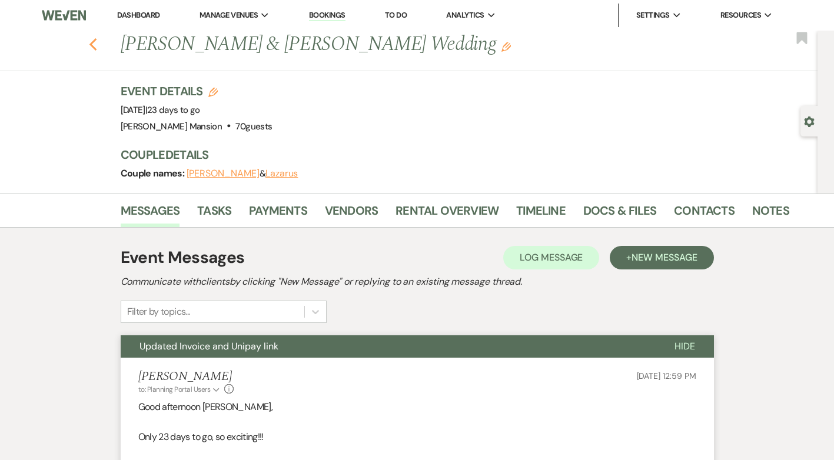
click at [98, 49] on icon "Previous" at bounding box center [93, 45] width 9 height 14
select select "8"
select select "4"
select select "9"
select select "8"
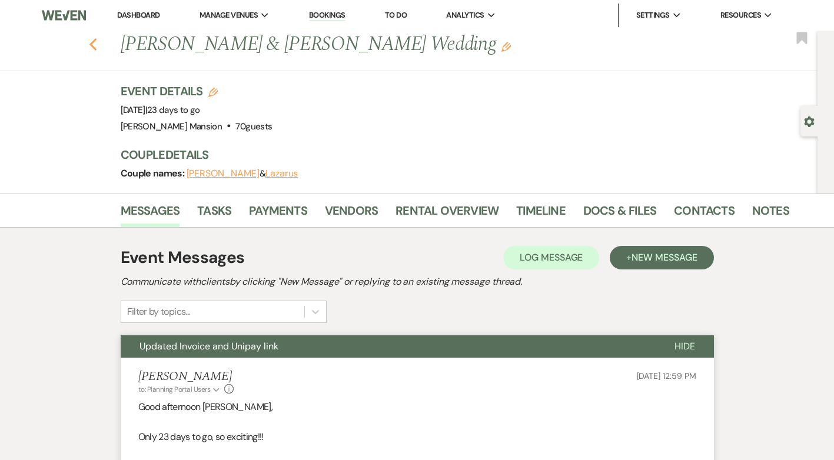
select select "6"
select select "8"
select select "5"
select select "8"
select select "4"
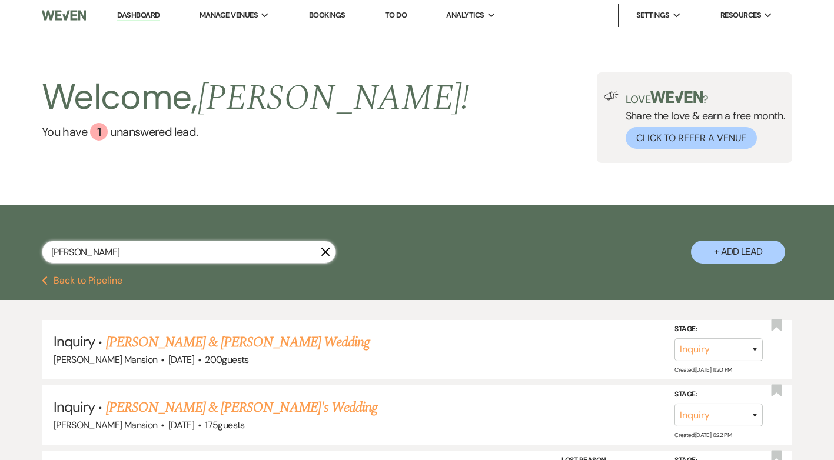
drag, startPoint x: 164, startPoint y: 248, endPoint x: -2, endPoint y: 250, distance: 166.6
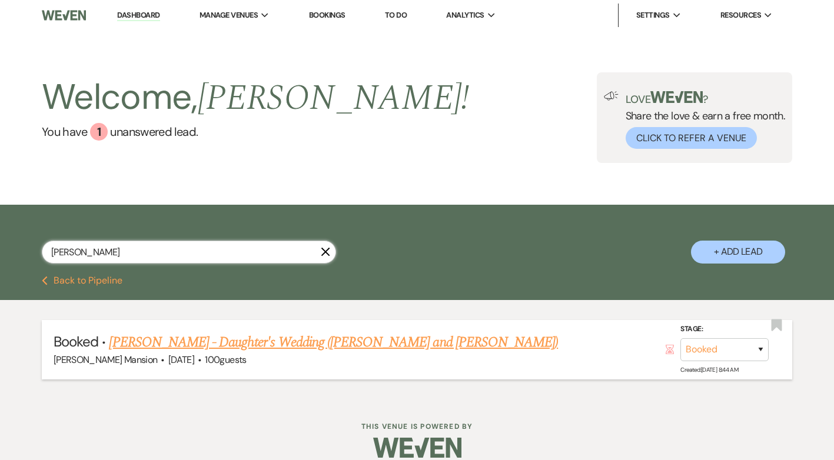
type input "[PERSON_NAME]"
click at [260, 344] on link "[PERSON_NAME] - Daughter's Wedding ([PERSON_NAME] and [PERSON_NAME])" at bounding box center [333, 342] width 449 height 21
select select "5"
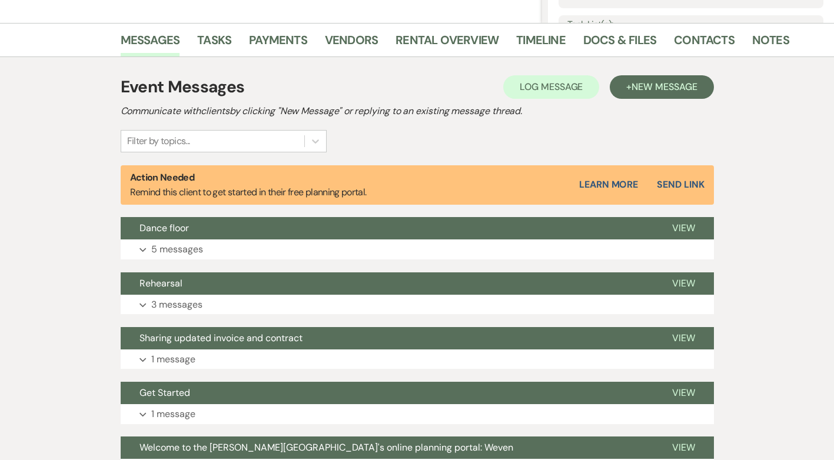
scroll to position [294, 0]
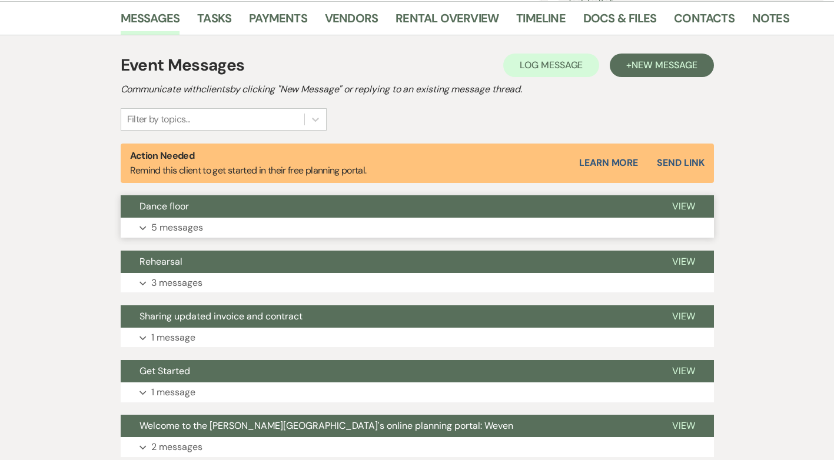
click at [159, 228] on p "5 messages" at bounding box center [177, 227] width 52 height 15
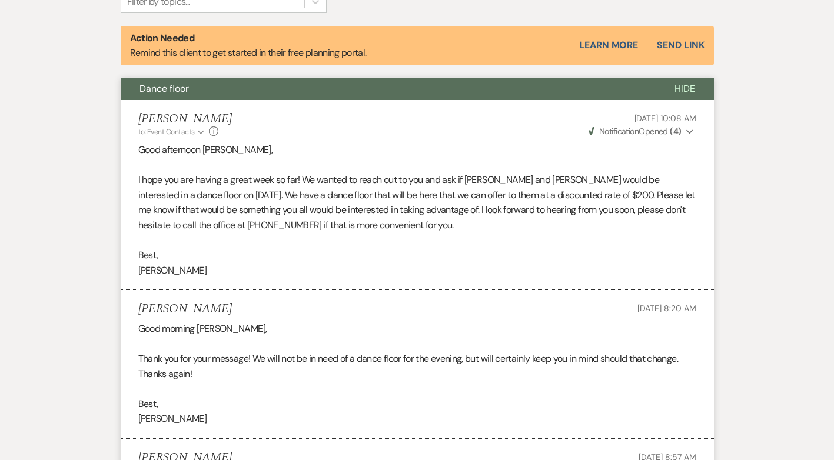
scroll to position [118, 0]
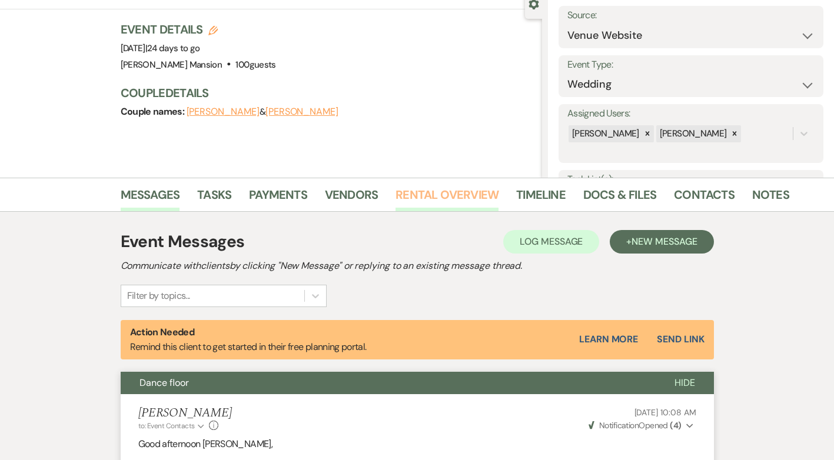
click at [466, 192] on link "Rental Overview" at bounding box center [446, 198] width 103 height 26
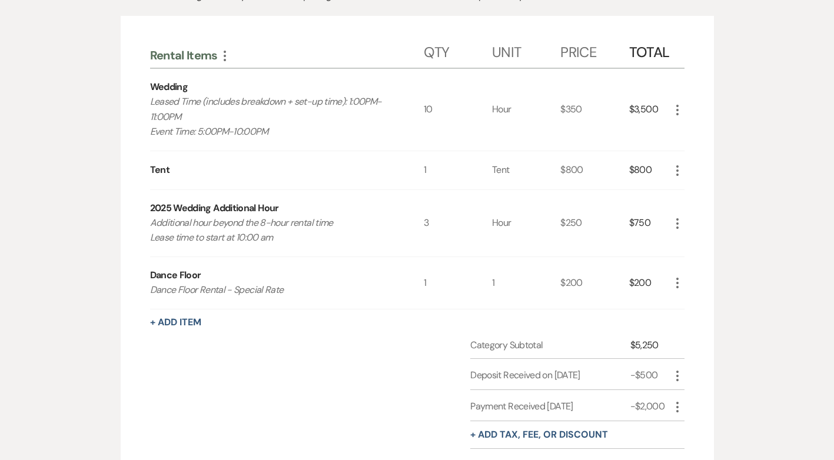
scroll to position [262, 0]
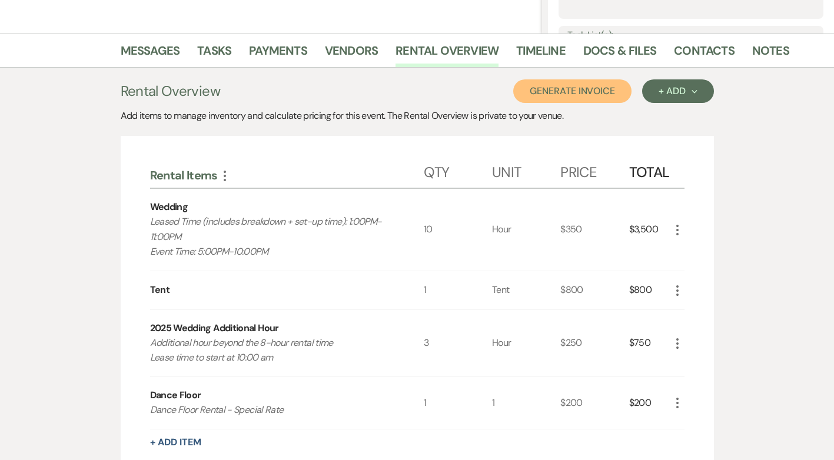
click at [562, 89] on button "Generate Invoice" at bounding box center [572, 91] width 118 height 24
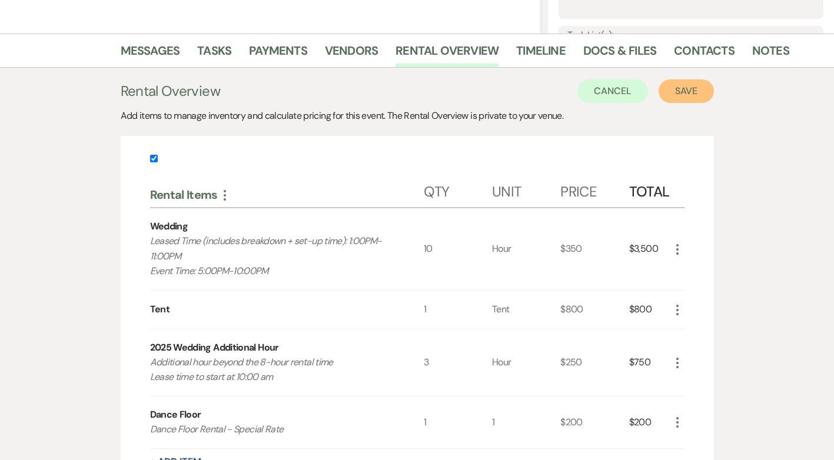
click at [680, 88] on button "Save" at bounding box center [686, 91] width 55 height 24
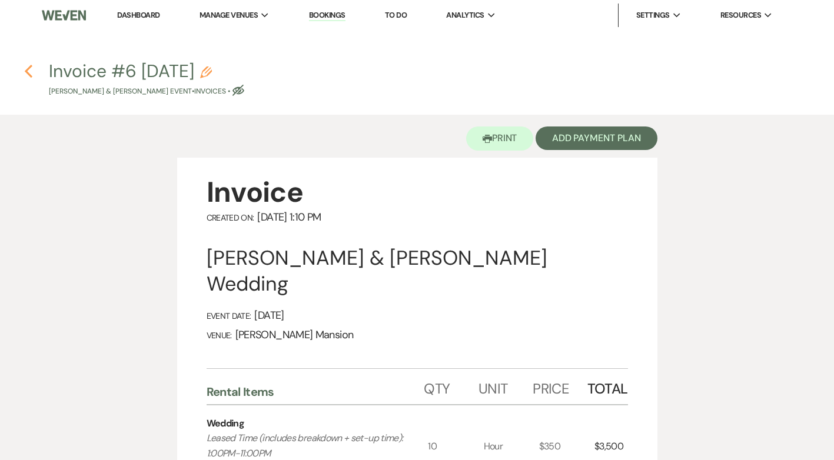
click at [25, 69] on icon "Previous" at bounding box center [28, 71] width 9 height 14
select select "5"
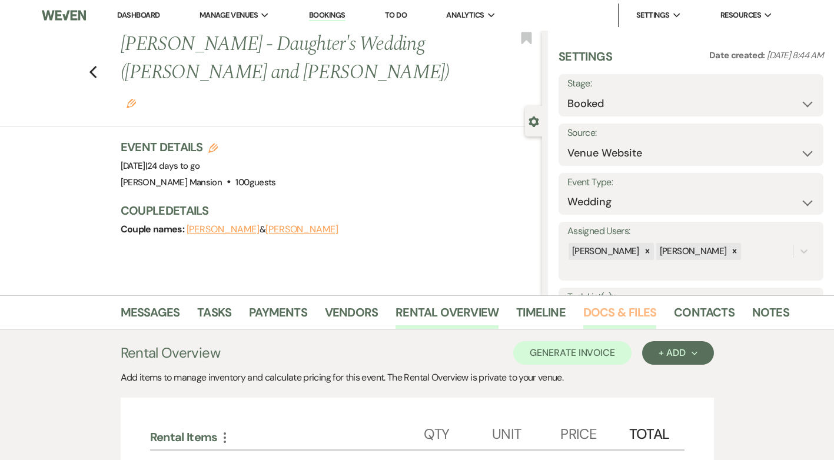
click at [635, 311] on link "Docs & Files" at bounding box center [619, 316] width 73 height 26
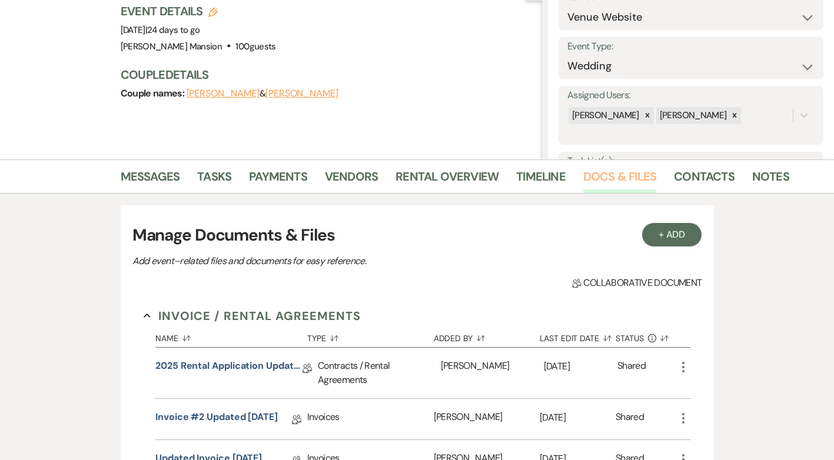
scroll to position [353, 0]
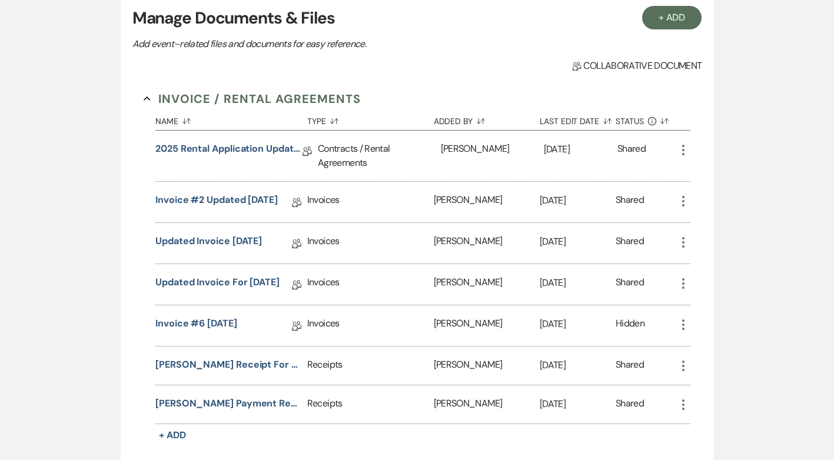
click at [680, 325] on icon "More" at bounding box center [683, 325] width 14 height 14
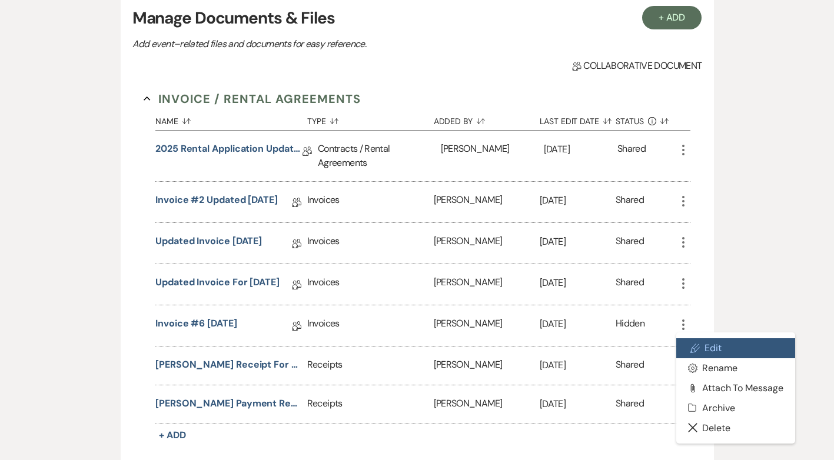
click at [709, 347] on link "Pencil Edit" at bounding box center [735, 348] width 119 height 20
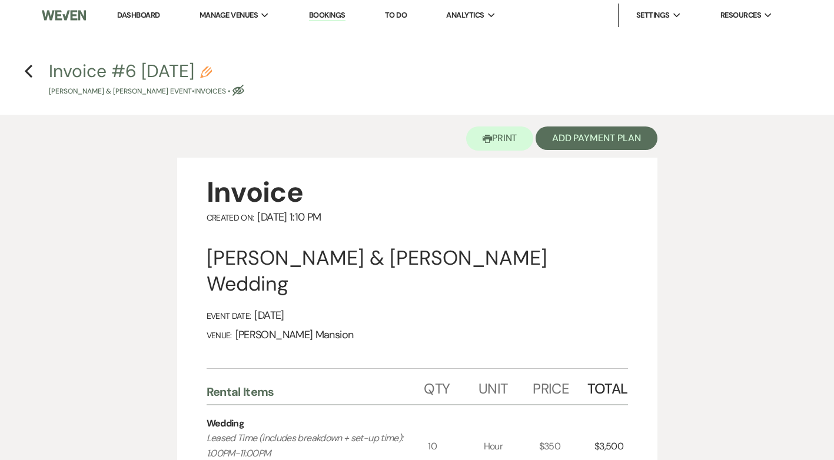
click at [212, 69] on icon "Pencil" at bounding box center [206, 73] width 12 height 12
select select "22"
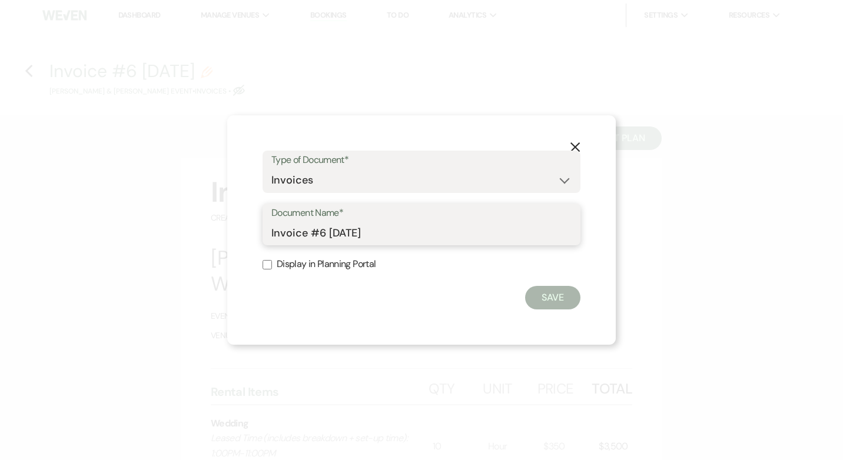
drag, startPoint x: 387, startPoint y: 232, endPoint x: 247, endPoint y: 239, distance: 140.8
click at [250, 239] on div "X Type of Document* Special Event Insurance Vendor Certificate of Insurance Con…" at bounding box center [421, 230] width 388 height 230
type input "Updated Invoice for [DATE]"
click at [267, 265] on input "Display in Planning Portal" at bounding box center [266, 264] width 9 height 9
checkbox input "true"
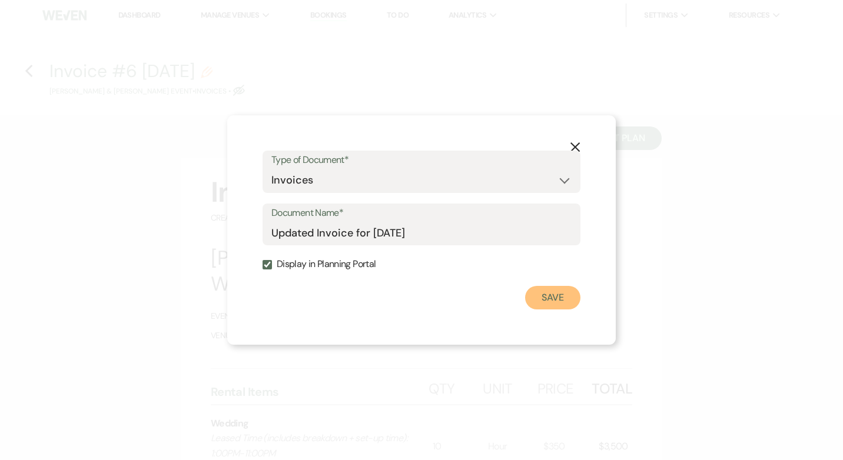
click at [558, 298] on button "Save" at bounding box center [552, 298] width 55 height 24
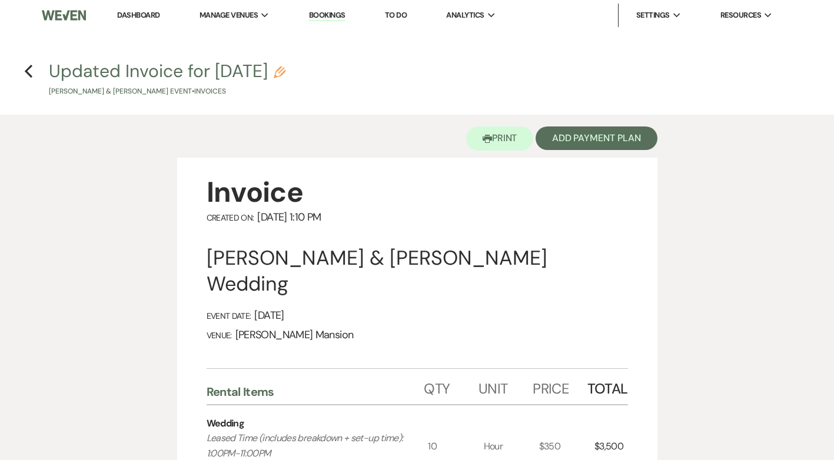
click at [38, 70] on h4 "Previous Updated Invoice for [DATE] Pencil [PERSON_NAME] & [PERSON_NAME] Event …" at bounding box center [417, 78] width 834 height 38
click at [25, 71] on use "button" at bounding box center [29, 71] width 8 height 13
select select "5"
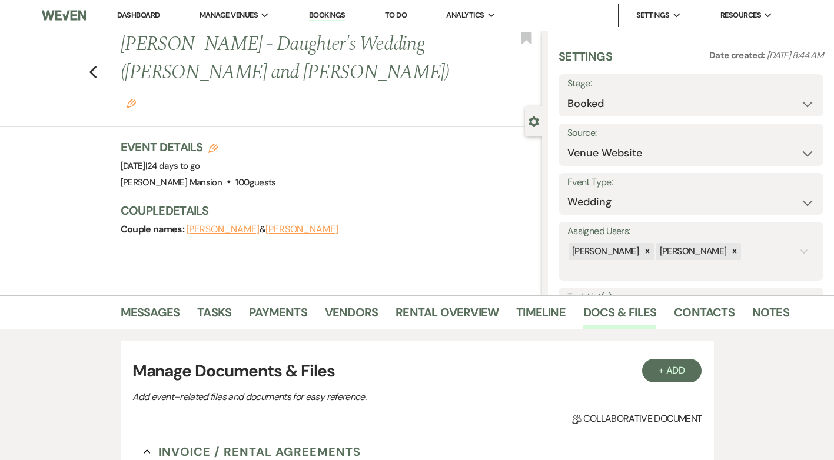
scroll to position [353, 0]
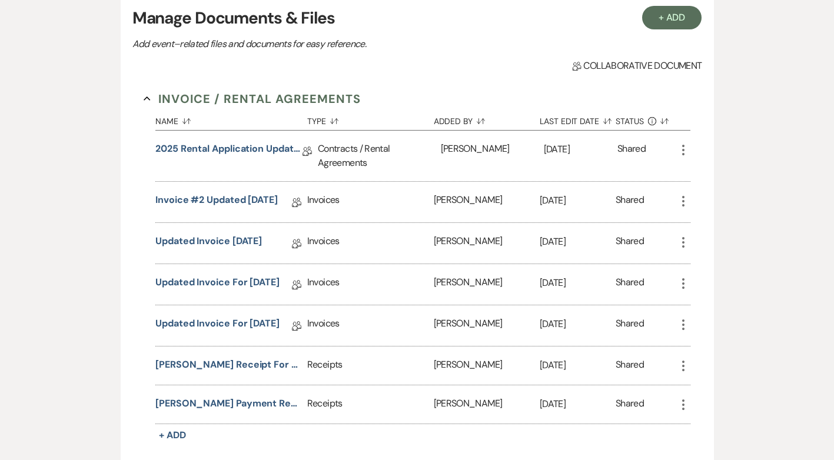
click at [689, 327] on icon "More" at bounding box center [683, 325] width 14 height 14
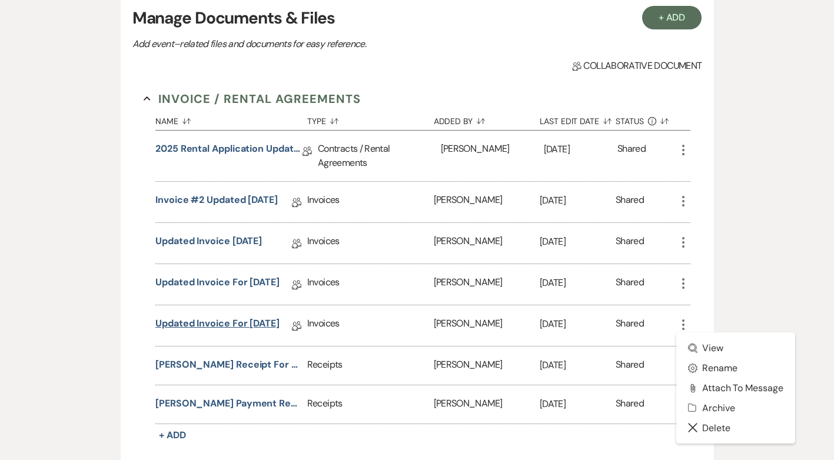
click at [231, 323] on link "Updated Invoice for [DATE]" at bounding box center [217, 326] width 124 height 18
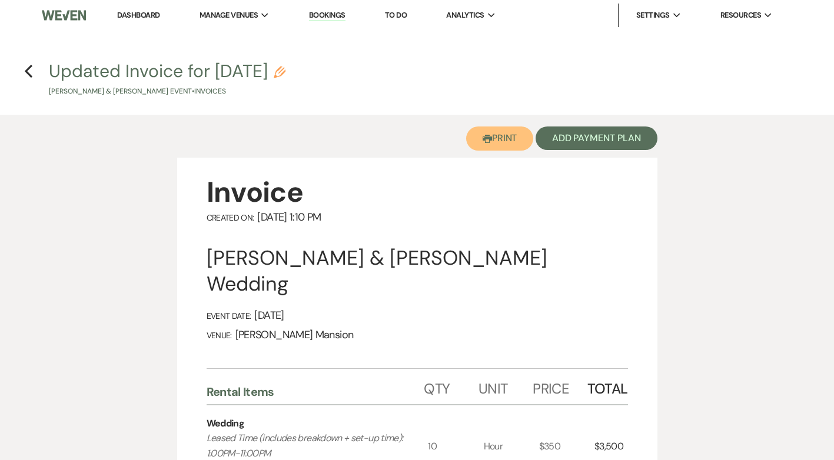
click at [494, 137] on button "Printer Print" at bounding box center [500, 139] width 68 height 24
click at [141, 16] on link "Dashboard" at bounding box center [138, 15] width 42 height 10
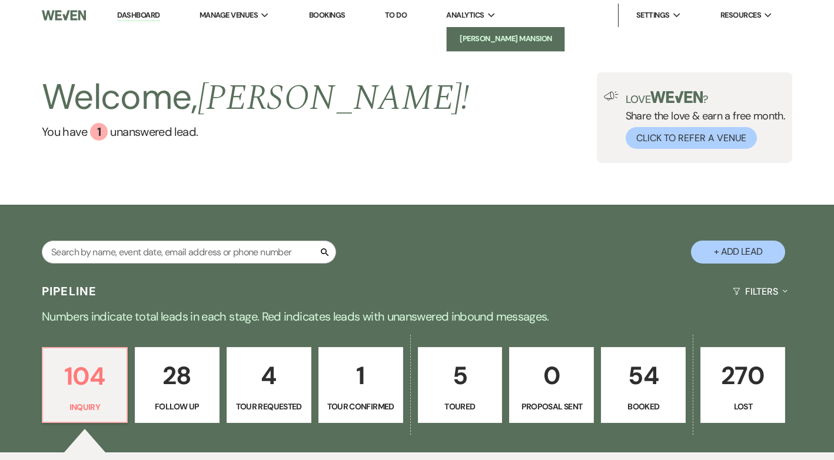
click at [482, 39] on li "[PERSON_NAME] Mansion" at bounding box center [506, 39] width 106 height 12
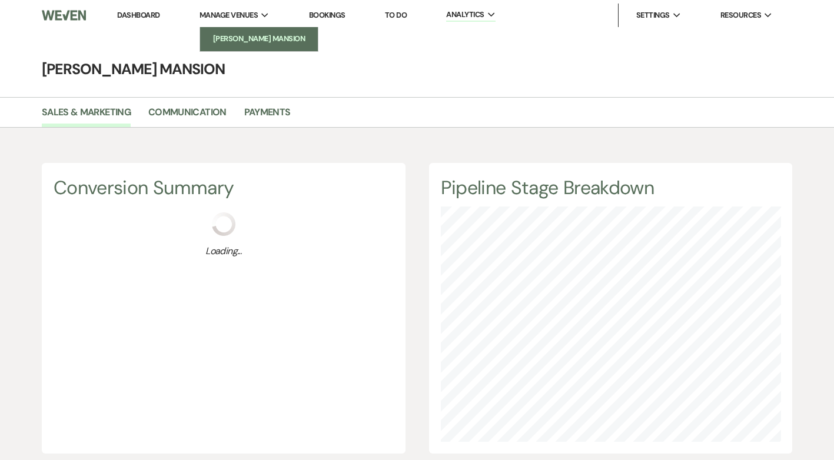
scroll to position [460, 834]
click at [235, 34] on li "[PERSON_NAME] Mansion" at bounding box center [259, 39] width 106 height 12
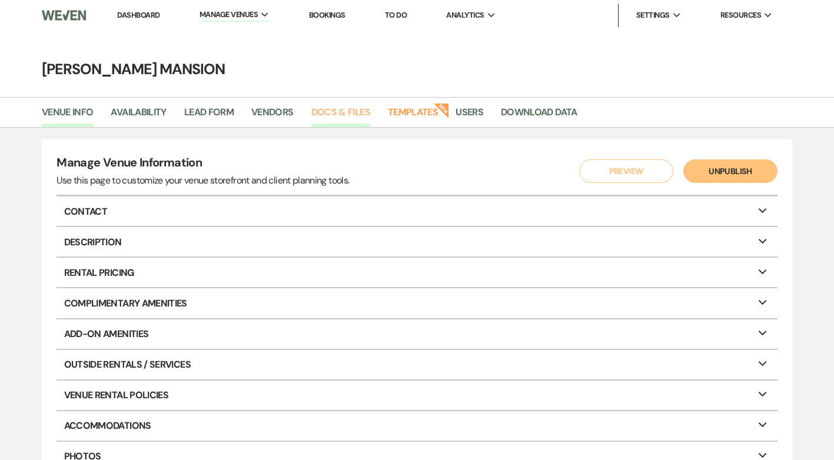
click at [340, 113] on link "Docs & Files" at bounding box center [340, 116] width 59 height 22
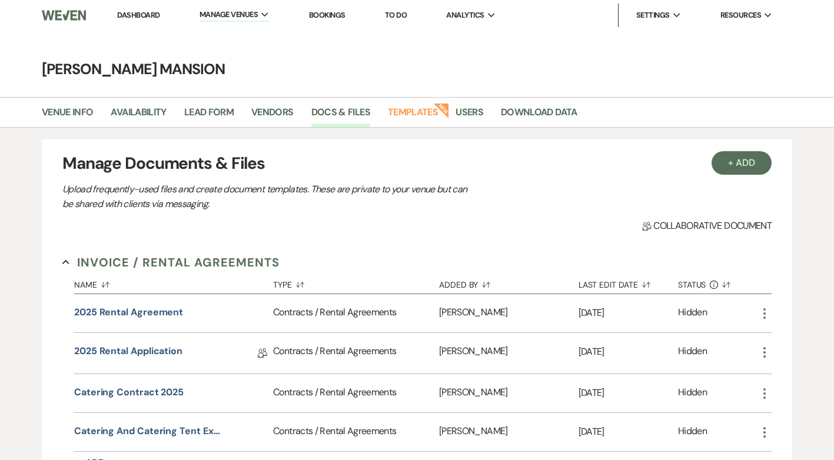
click at [142, 16] on link "Dashboard" at bounding box center [138, 15] width 42 height 10
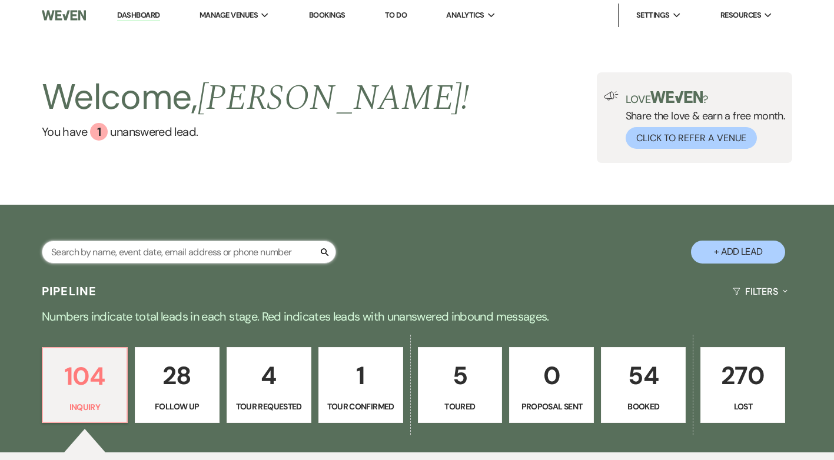
click at [214, 251] on input "text" at bounding box center [189, 252] width 294 height 23
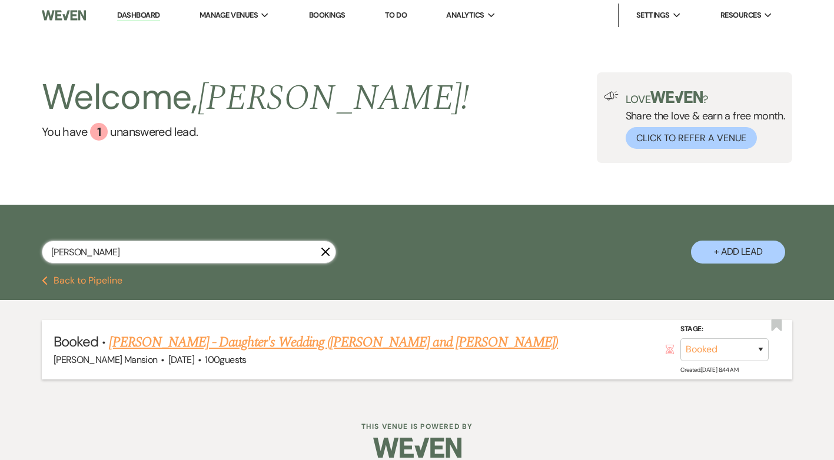
type input "[PERSON_NAME]"
click at [275, 341] on link "[PERSON_NAME] - Daughter's Wedding ([PERSON_NAME] and [PERSON_NAME])" at bounding box center [333, 342] width 449 height 21
select select "5"
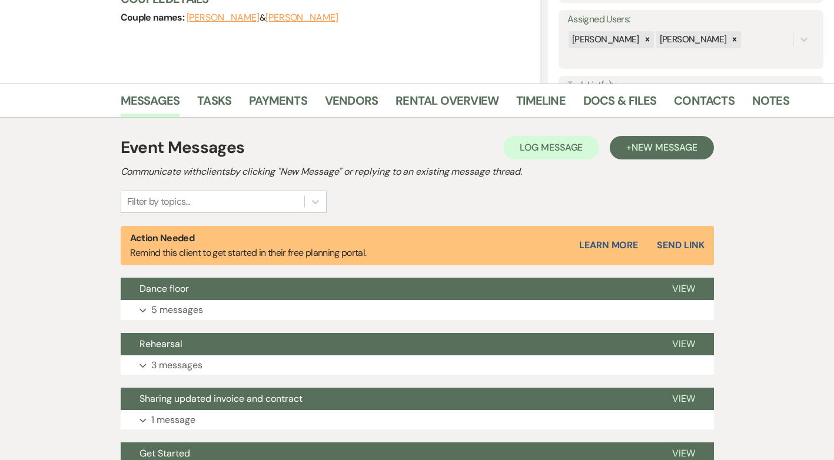
scroll to position [235, 0]
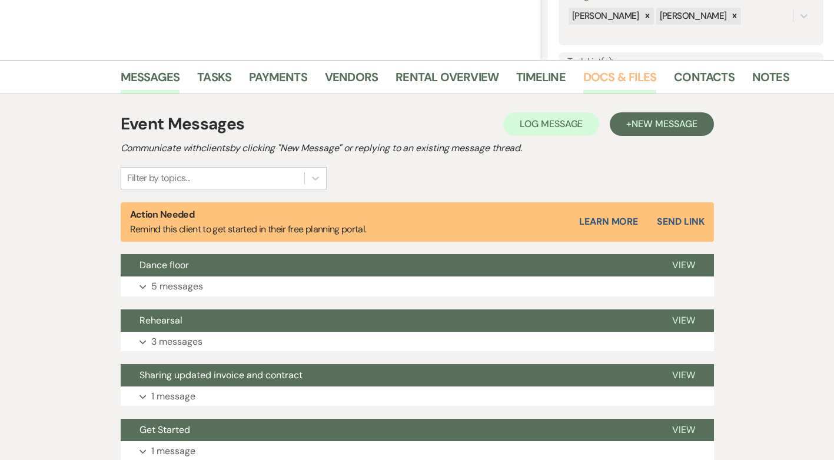
click at [607, 75] on link "Docs & Files" at bounding box center [619, 81] width 73 height 26
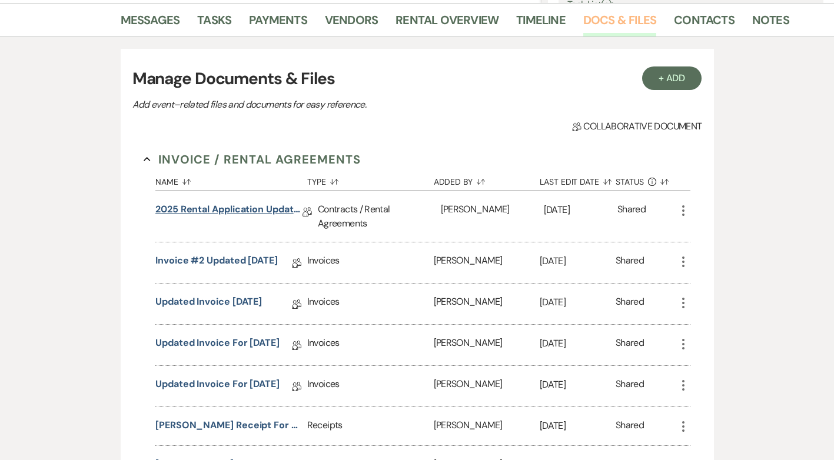
scroll to position [412, 0]
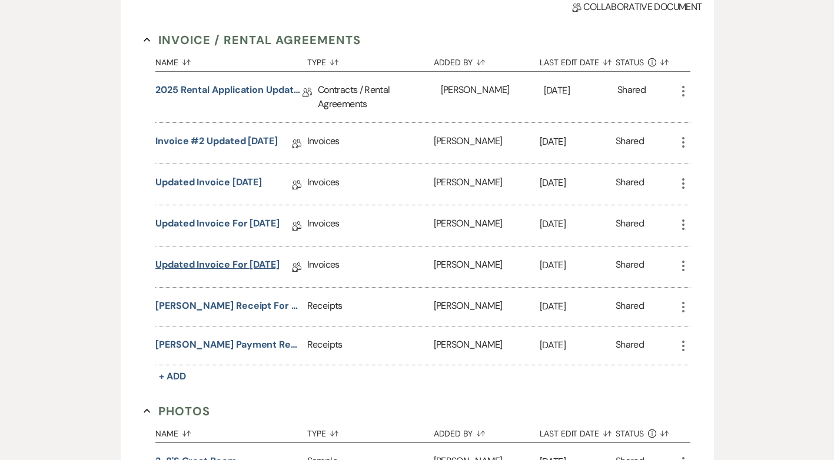
click at [243, 262] on link "Updated Invoice for [DATE]" at bounding box center [217, 267] width 124 height 18
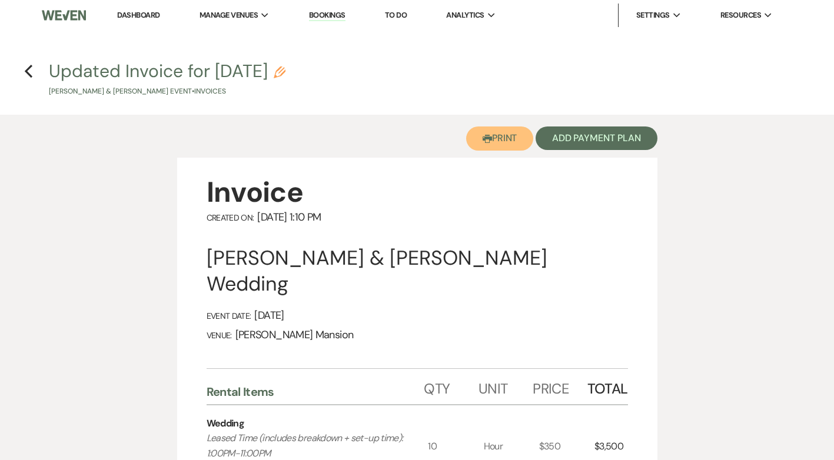
click at [503, 137] on button "Printer Print" at bounding box center [500, 139] width 68 height 24
click at [30, 73] on icon "Previous" at bounding box center [28, 71] width 9 height 14
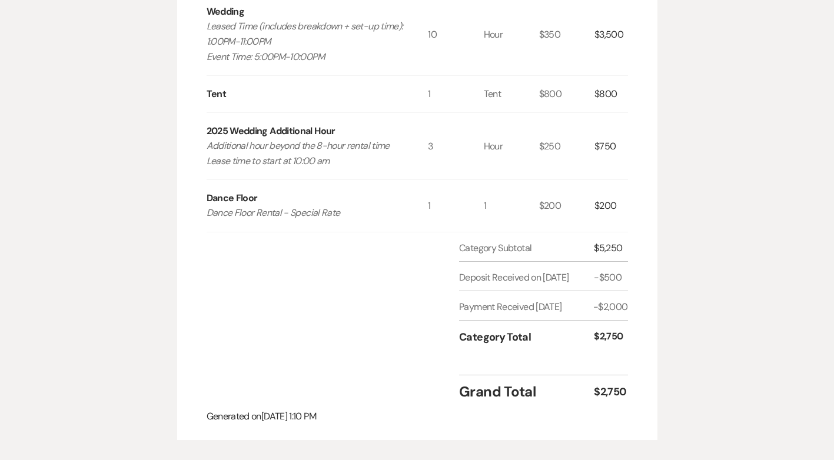
select select "5"
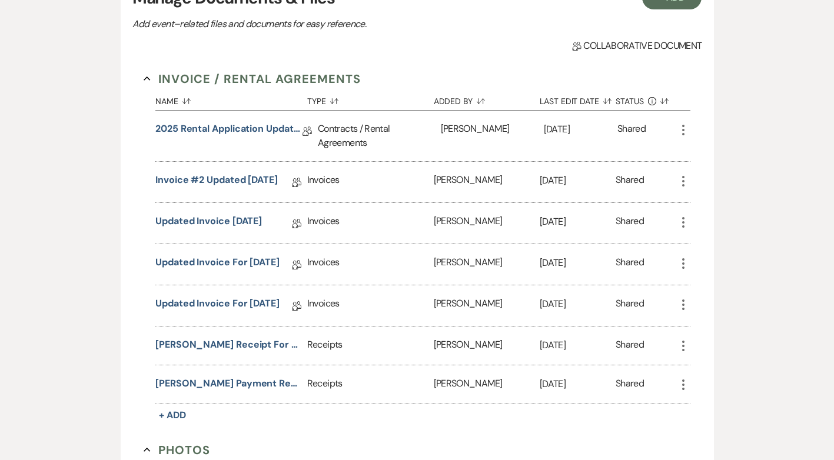
scroll to position [0, 0]
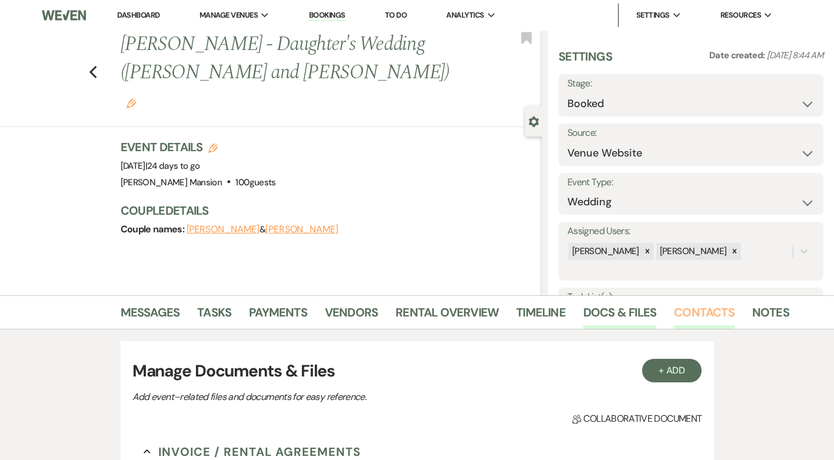
click at [710, 311] on link "Contacts" at bounding box center [704, 316] width 61 height 26
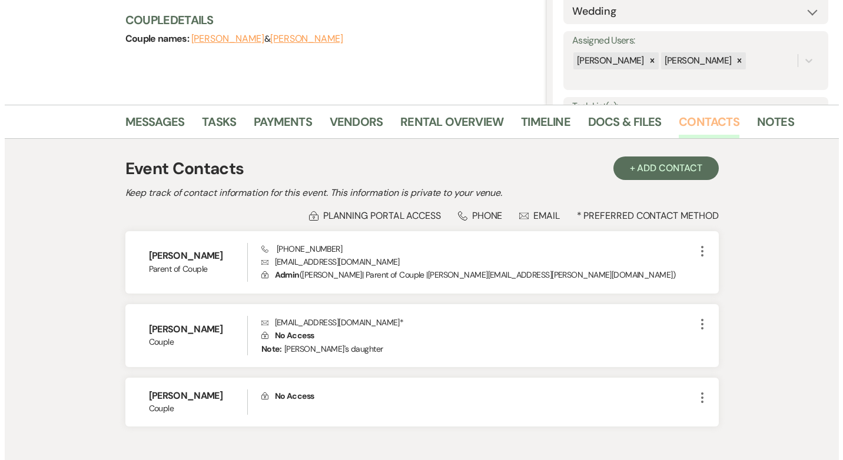
scroll to position [235, 0]
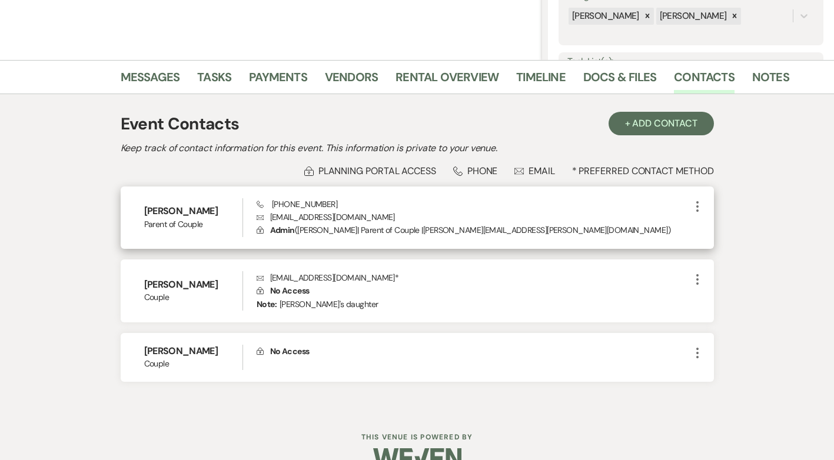
click at [430, 208] on div "Phone [PHONE_NUMBER] Envelope [EMAIL_ADDRESS][DOMAIN_NAME] Lock Admin ( [PERSON…" at bounding box center [474, 217] width 434 height 39
click at [695, 203] on icon "More" at bounding box center [697, 207] width 14 height 14
click at [730, 228] on button "Pencil Edit" at bounding box center [725, 230] width 70 height 20
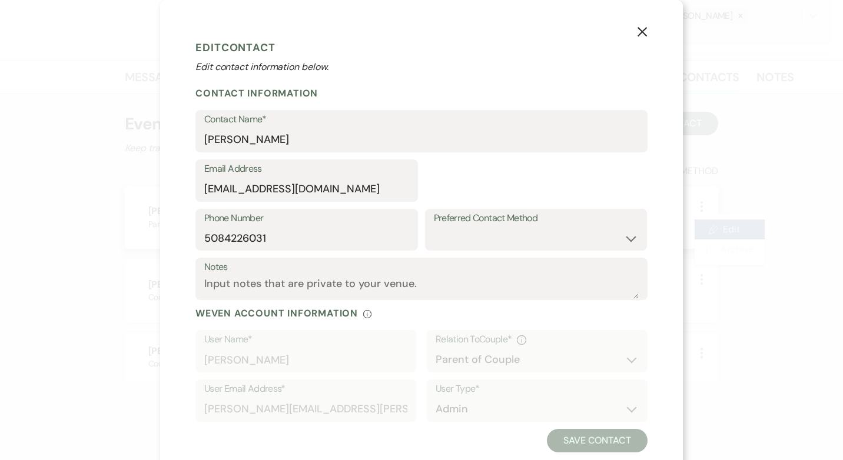
select select "3"
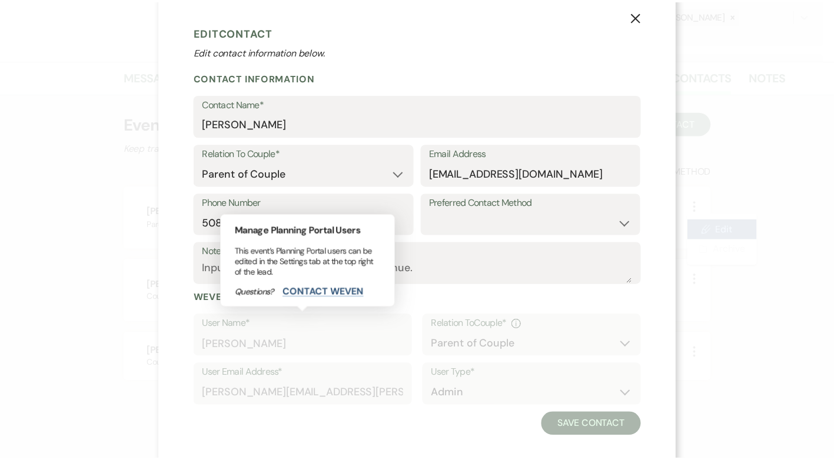
scroll to position [28, 0]
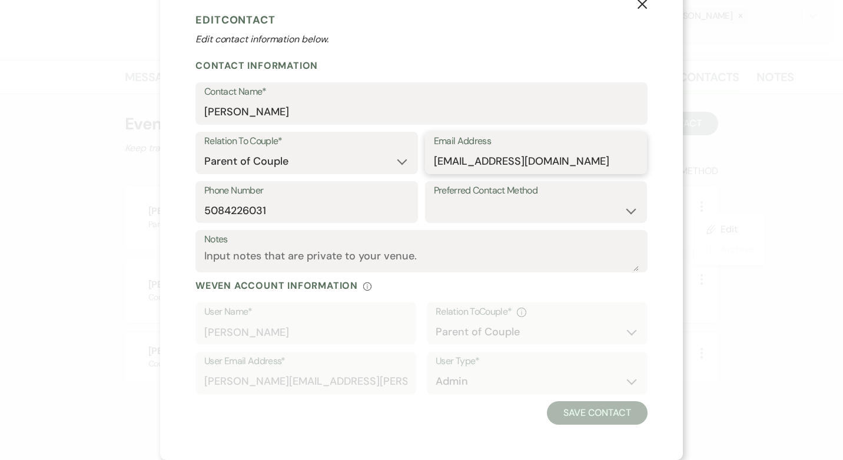
drag, startPoint x: 563, startPoint y: 160, endPoint x: 427, endPoint y: 161, distance: 136.0
click at [427, 161] on div "Email Address [EMAIL_ADDRESS][DOMAIN_NAME]" at bounding box center [536, 153] width 222 height 42
type input "[PERSON_NAME][EMAIL_ADDRESS][PERSON_NAME][DOMAIN_NAME]"
click at [591, 411] on button "Save Contact" at bounding box center [597, 413] width 101 height 24
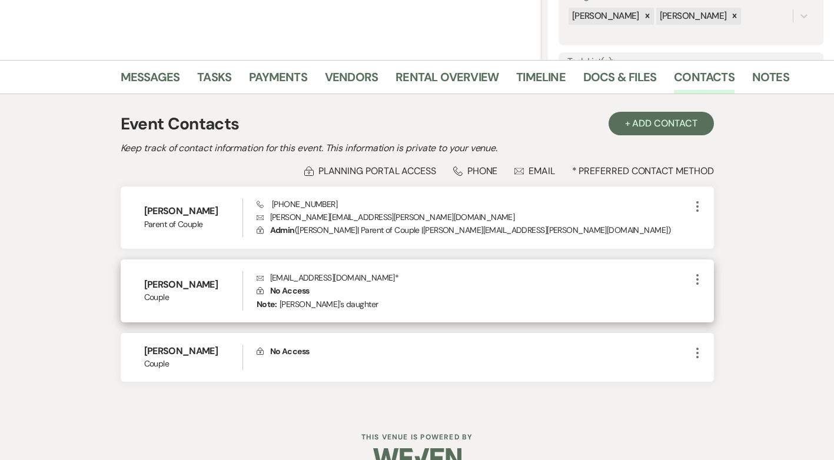
click at [696, 283] on use "button" at bounding box center [697, 279] width 2 height 11
click at [715, 297] on button "Pencil Edit" at bounding box center [725, 302] width 70 height 20
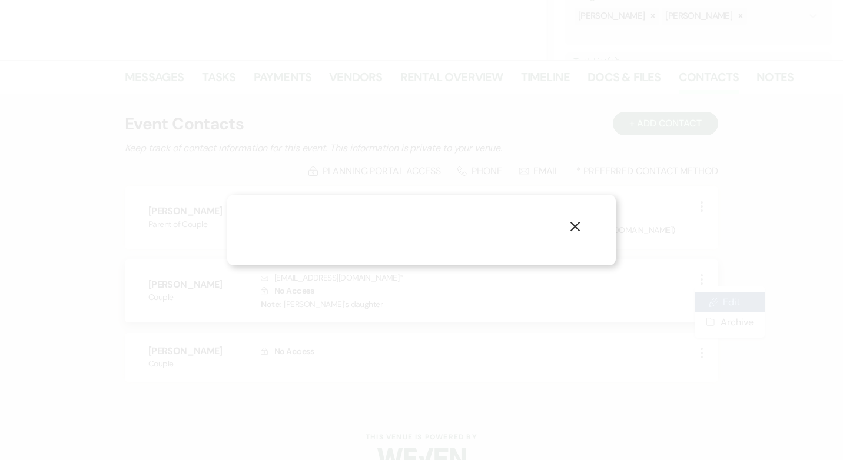
select select "1"
select select "email"
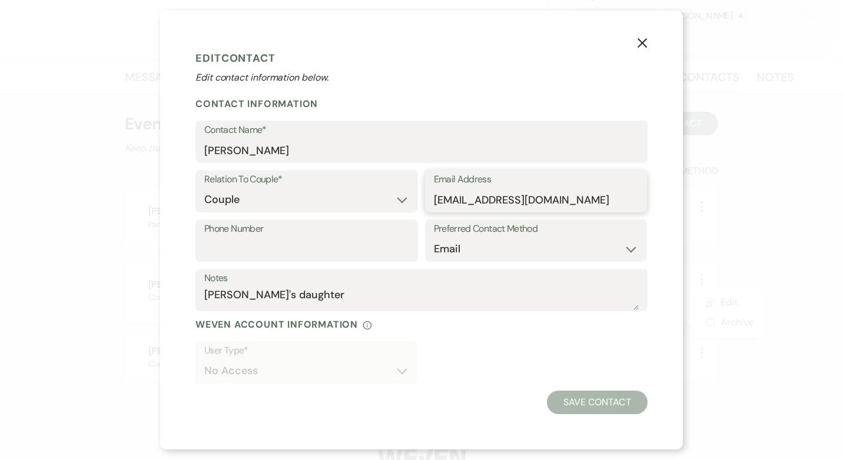
click at [571, 201] on input "[EMAIL_ADDRESS][DOMAIN_NAME]" at bounding box center [536, 199] width 205 height 23
click at [457, 295] on textarea "[PERSON_NAME]'s daughter" at bounding box center [421, 298] width 434 height 23
click at [303, 241] on input "Phone Number" at bounding box center [306, 249] width 205 height 23
click at [547, 243] on select "Email Phone Text" at bounding box center [536, 249] width 205 height 23
click at [434, 238] on select "Email Phone Text" at bounding box center [536, 249] width 205 height 23
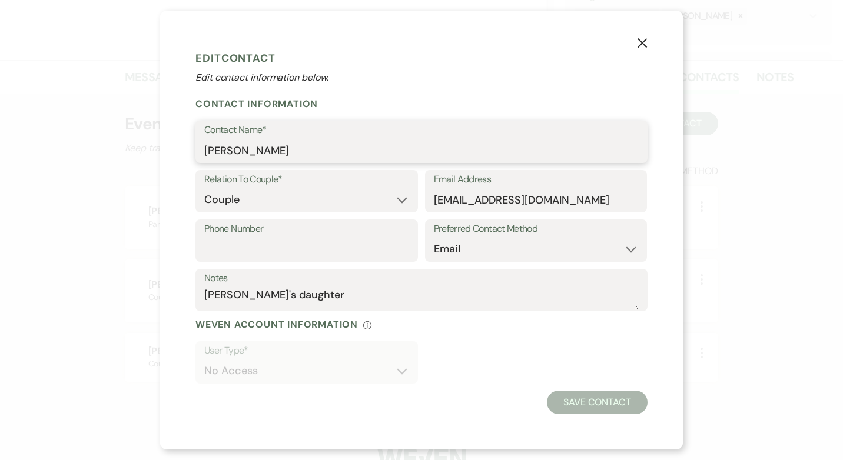
click at [316, 148] on input "[PERSON_NAME]" at bounding box center [421, 150] width 434 height 23
click at [643, 41] on icon "X" at bounding box center [642, 43] width 11 height 11
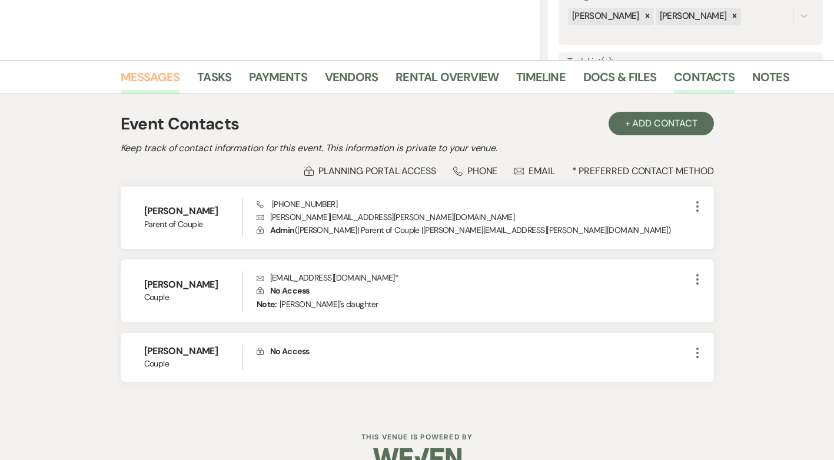
click at [157, 77] on link "Messages" at bounding box center [150, 81] width 59 height 26
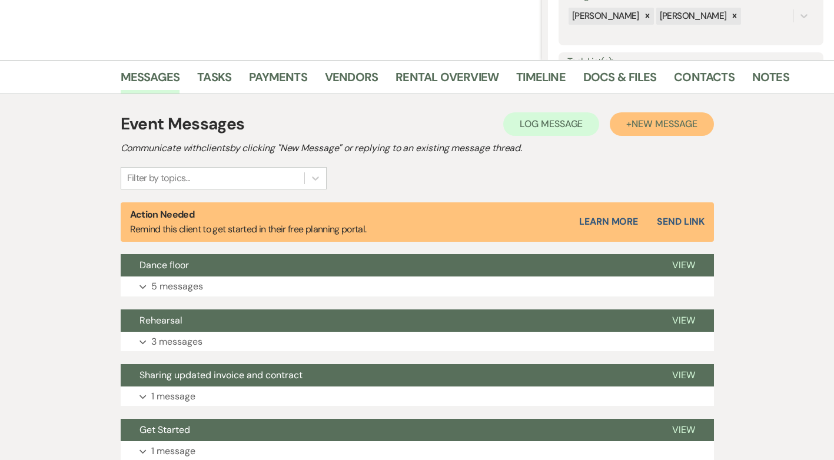
click at [654, 118] on span "New Message" at bounding box center [663, 124] width 65 height 12
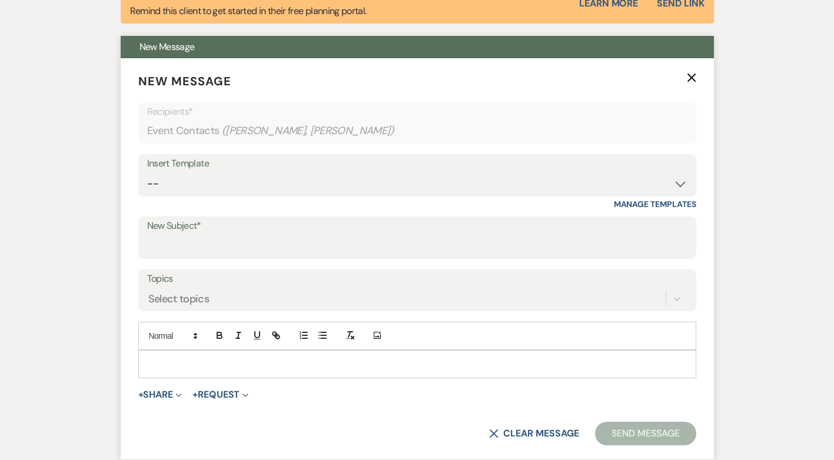
scroll to position [471, 0]
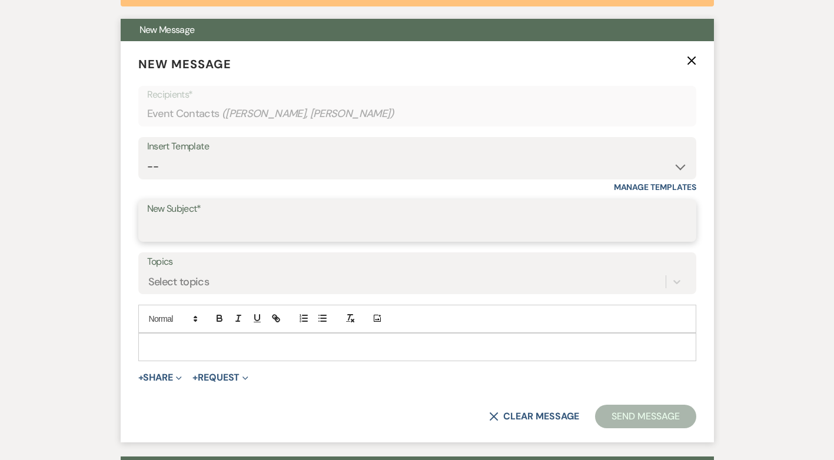
click at [222, 223] on input "New Subject*" at bounding box center [417, 229] width 540 height 23
type input "Updated Invoice and Unipay link"
click at [54, 39] on div "Messages Tasks Payments Vendors Rental Overview Timeline Docs & Files Contacts …" at bounding box center [417, 363] width 834 height 1076
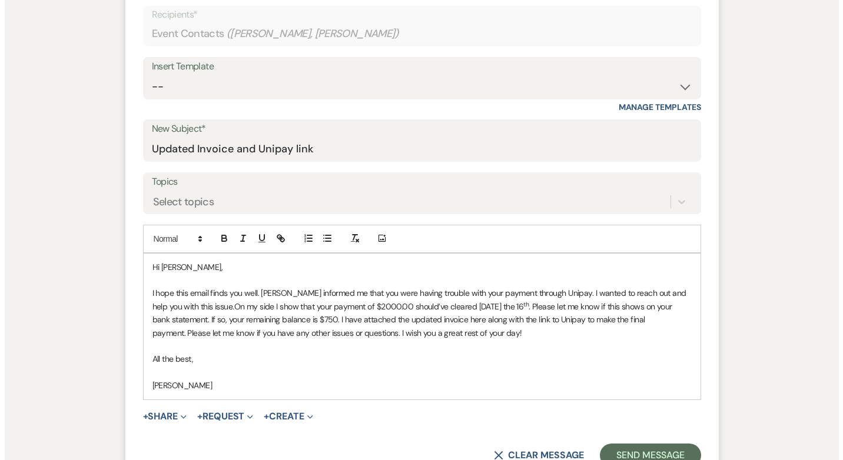
scroll to position [589, 0]
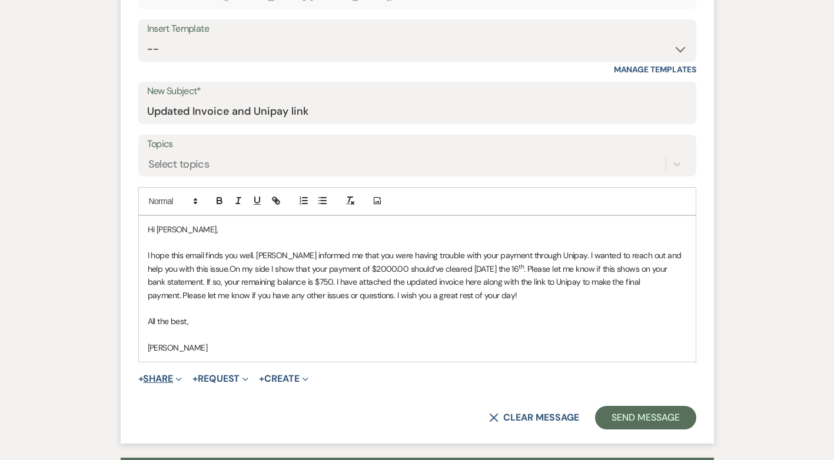
click at [167, 380] on button "+ Share Expand" at bounding box center [160, 378] width 44 height 9
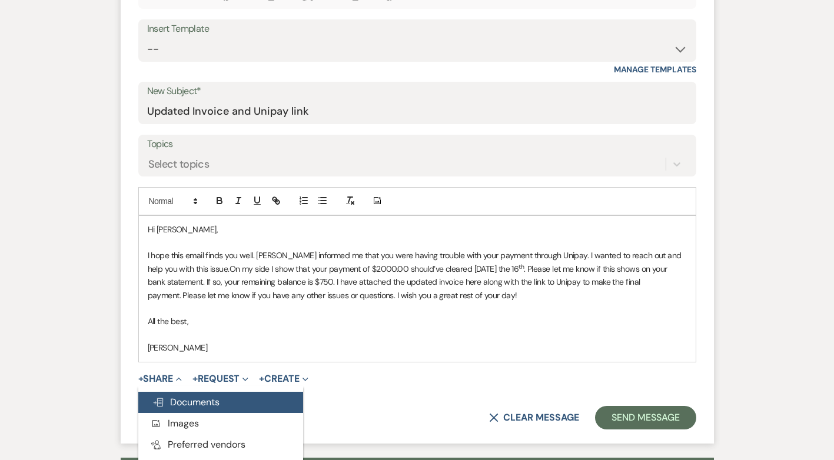
click at [176, 401] on span "Doc Upload Documents" at bounding box center [185, 402] width 67 height 12
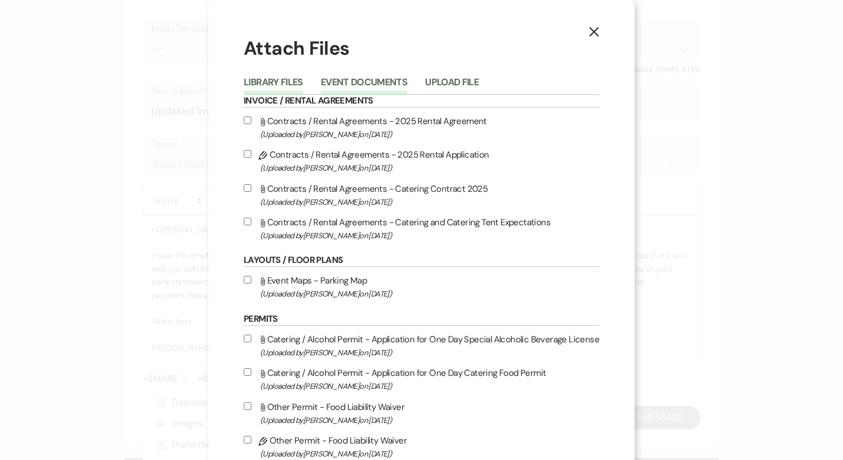
click at [352, 78] on button "Event Documents" at bounding box center [364, 86] width 87 height 16
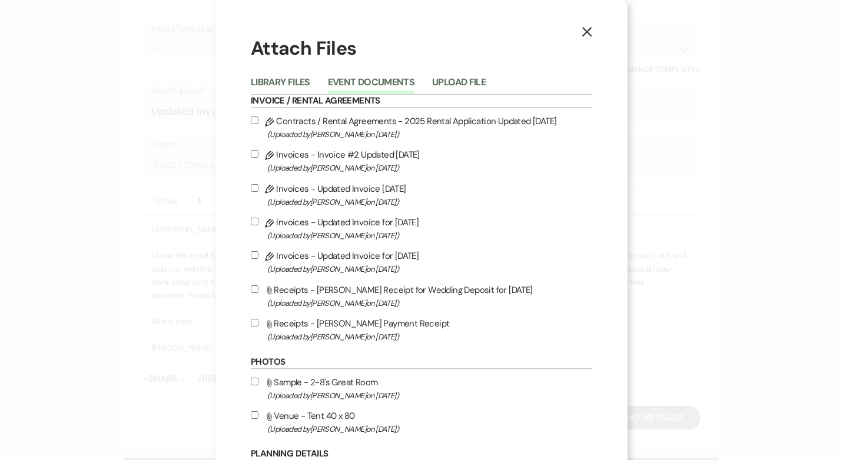
click at [251, 255] on input "Pencil Invoices - Updated Invoice for [DATE] (Uploaded by [PERSON_NAME] on [DAT…" at bounding box center [255, 255] width 8 height 8
checkbox input "true"
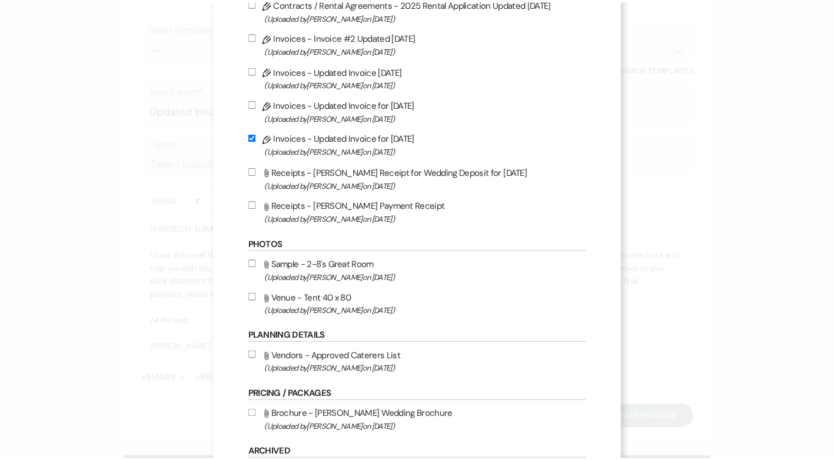
scroll to position [324, 0]
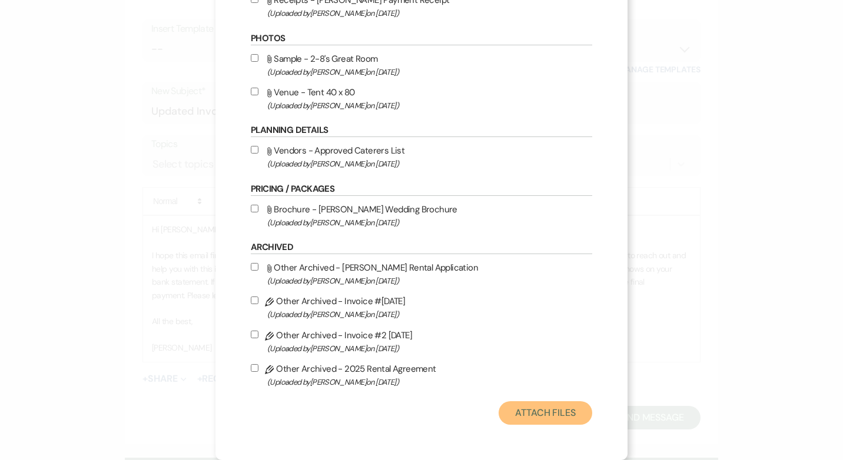
click at [544, 415] on button "Attach Files" at bounding box center [545, 413] width 94 height 24
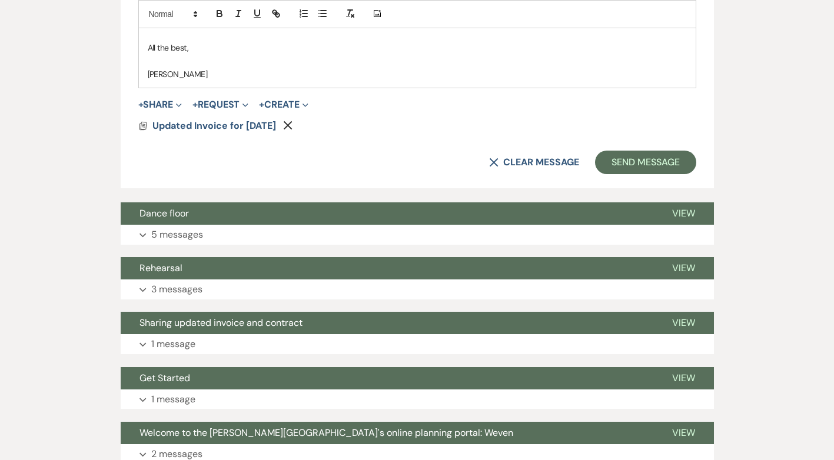
scroll to position [883, 0]
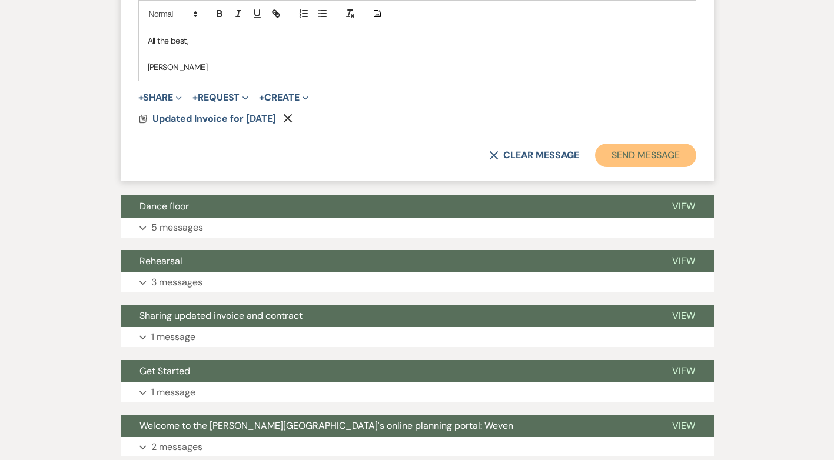
click at [644, 155] on button "Send Message" at bounding box center [645, 156] width 101 height 24
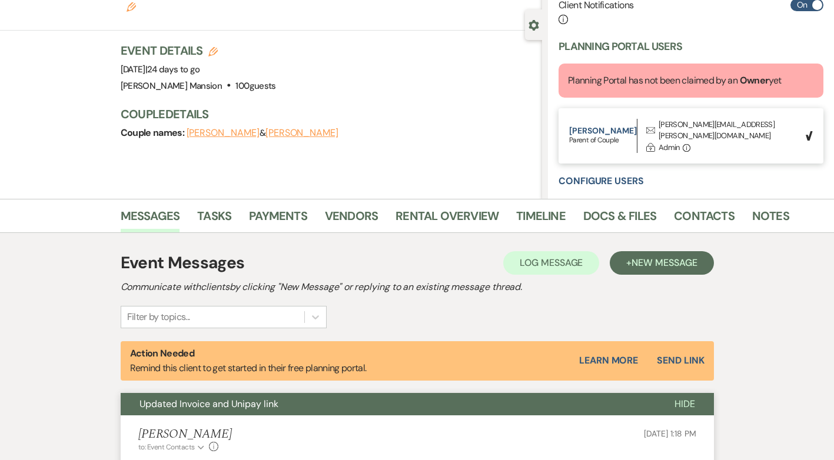
scroll to position [0, 0]
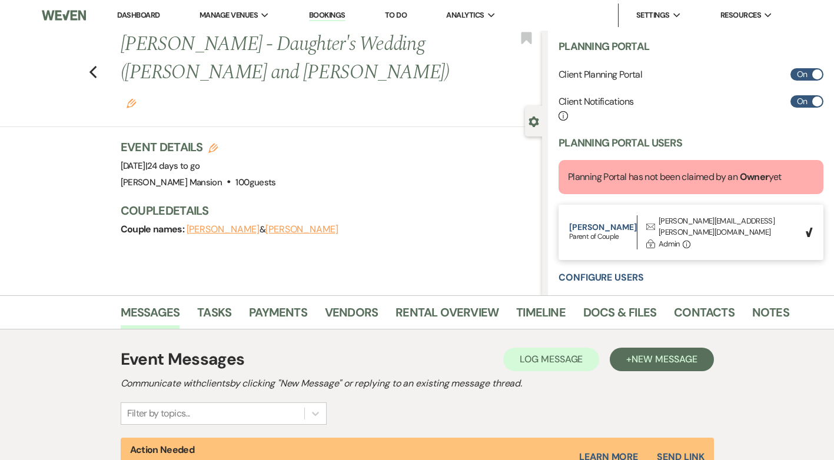
click at [139, 16] on link "Dashboard" at bounding box center [138, 15] width 42 height 10
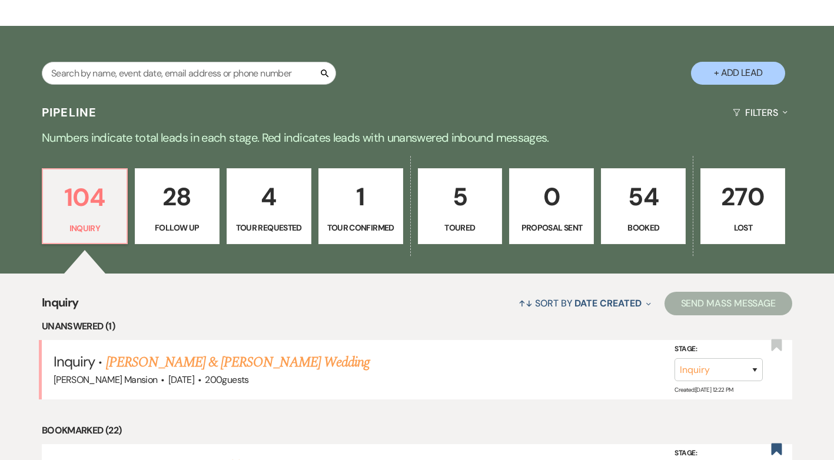
scroll to position [235, 0]
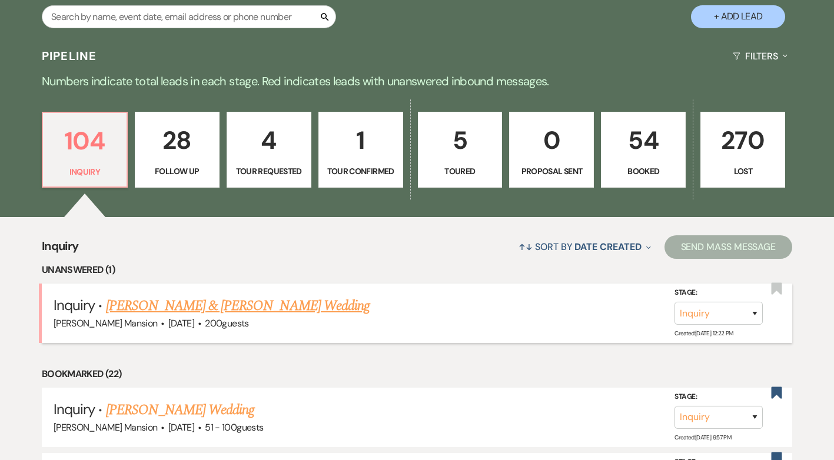
click at [177, 301] on link "[PERSON_NAME] & [PERSON_NAME] Wedding" at bounding box center [238, 305] width 264 height 21
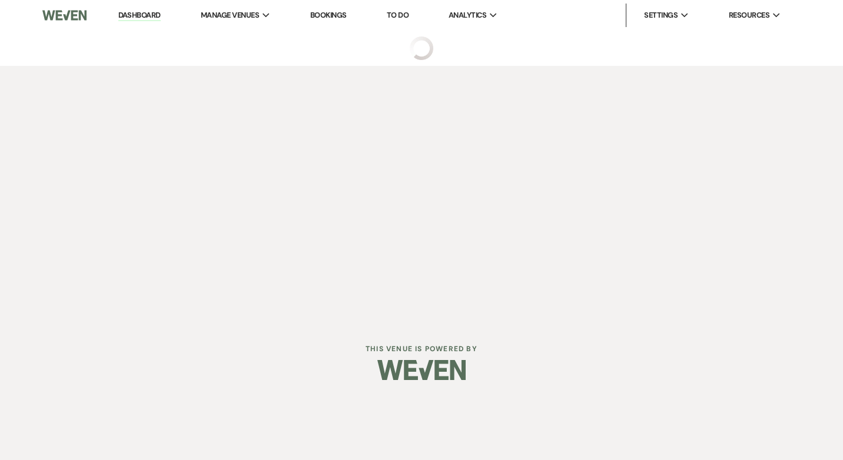
select select "5"
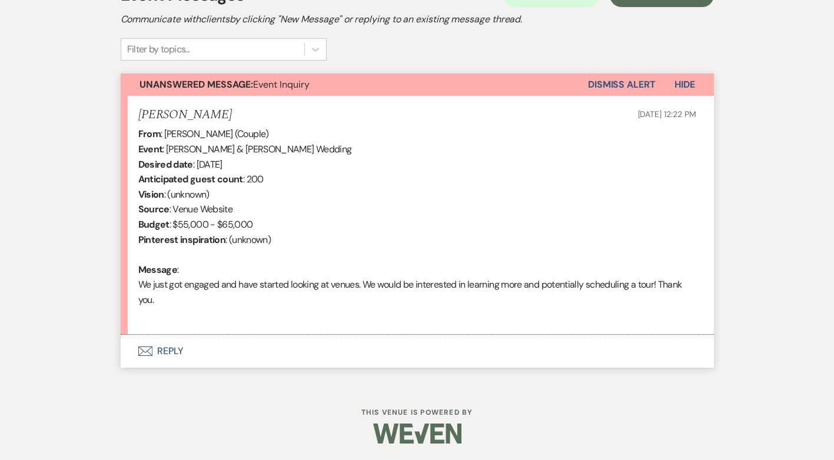
scroll to position [365, 0]
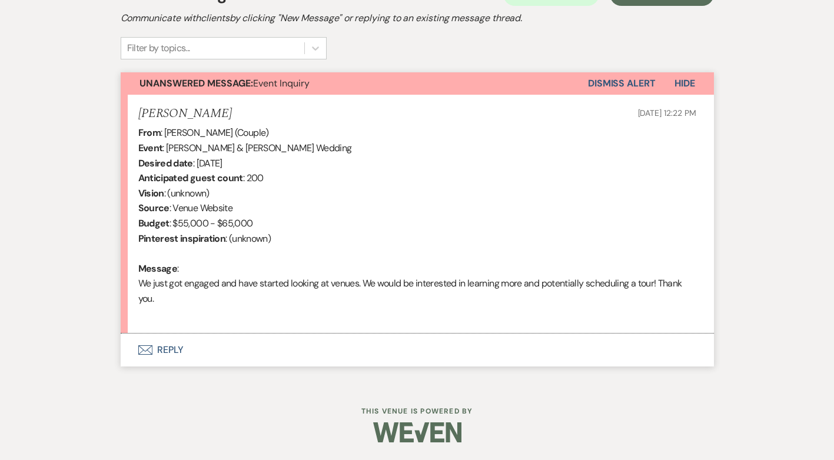
click at [166, 344] on button "Envelope Reply" at bounding box center [417, 350] width 593 height 33
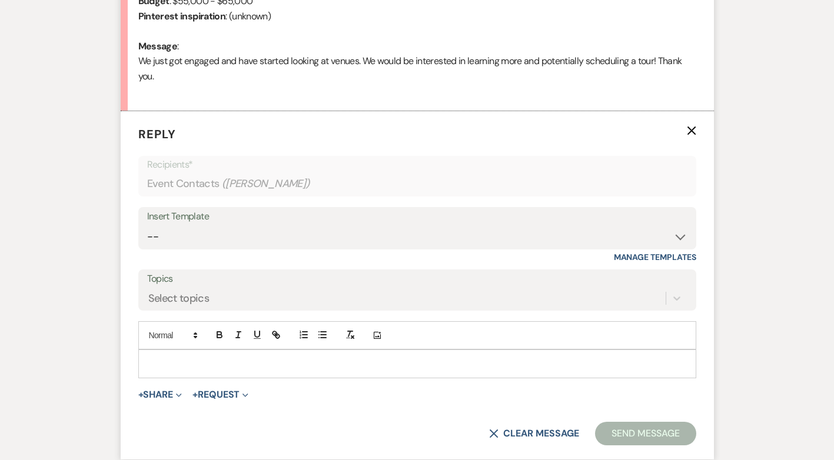
scroll to position [644, 0]
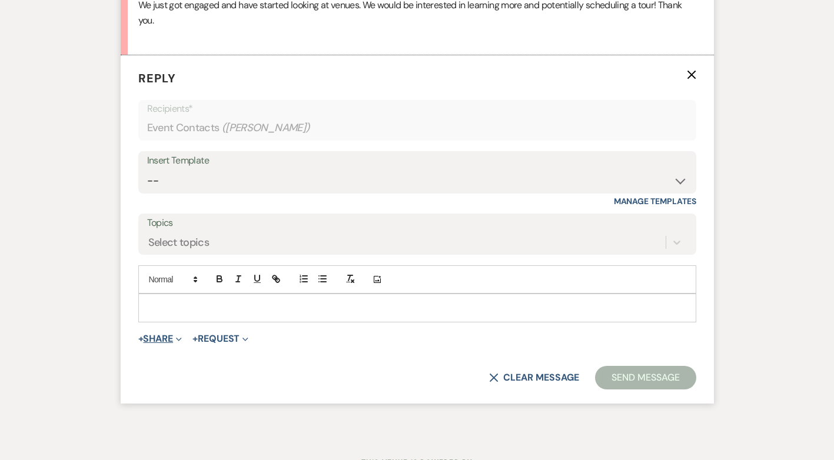
click at [161, 340] on button "+ Share Expand" at bounding box center [160, 338] width 44 height 9
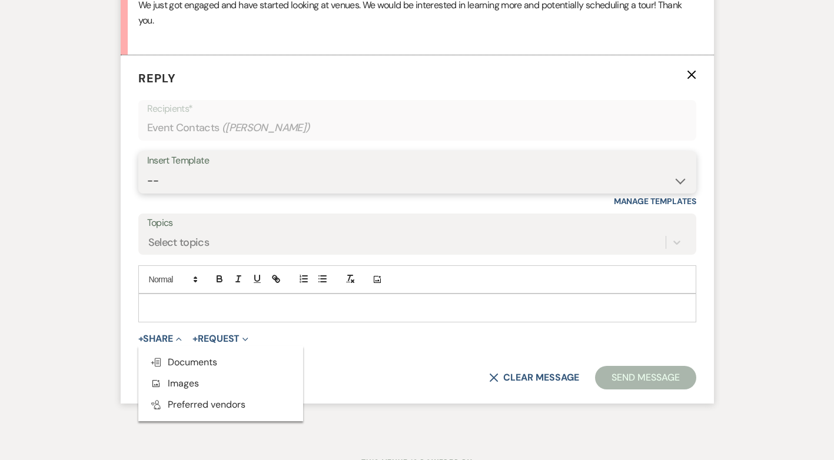
click at [677, 182] on select "-- Initial Inquiry Response Tour Request Response Follow Up Contract (Pre-Booke…" at bounding box center [417, 180] width 540 height 23
select select "4818"
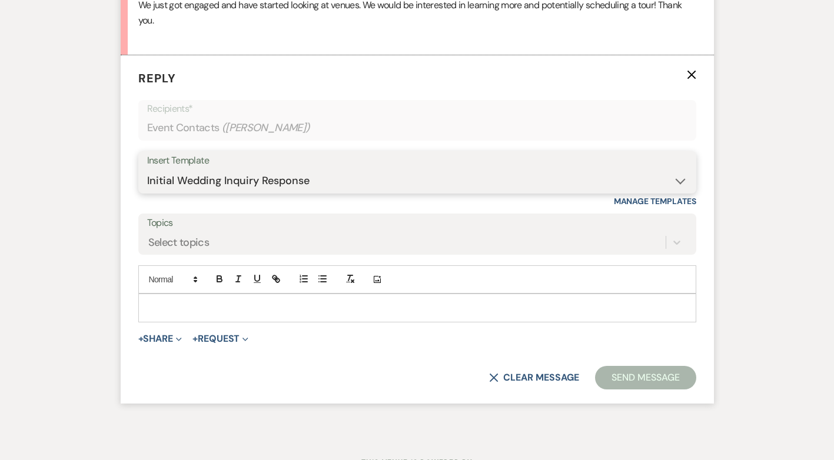
click at [147, 169] on select "-- Initial Inquiry Response Tour Request Response Follow Up Contract (Pre-Booke…" at bounding box center [417, 180] width 540 height 23
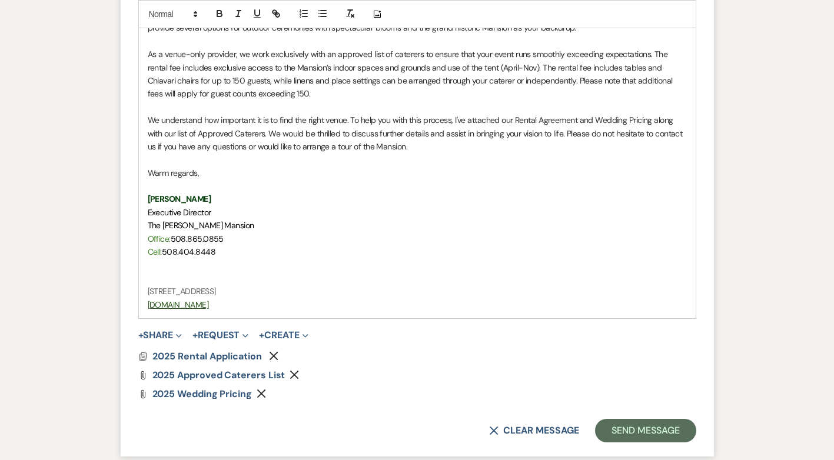
scroll to position [1160, 0]
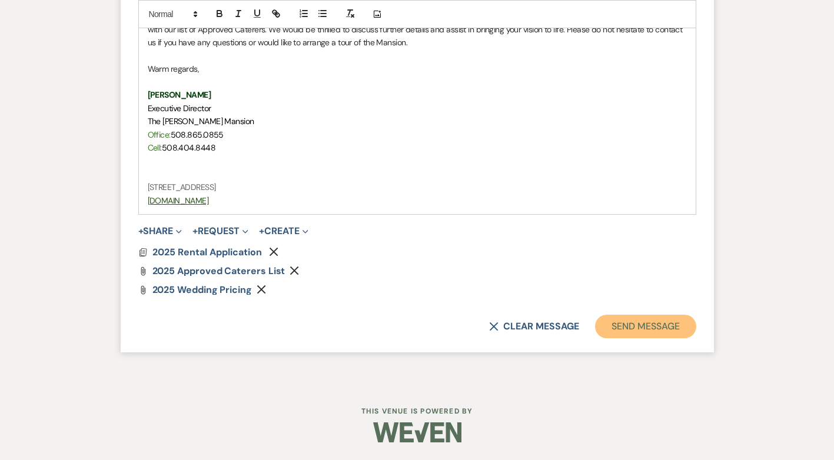
click at [639, 326] on button "Send Message" at bounding box center [645, 327] width 101 height 24
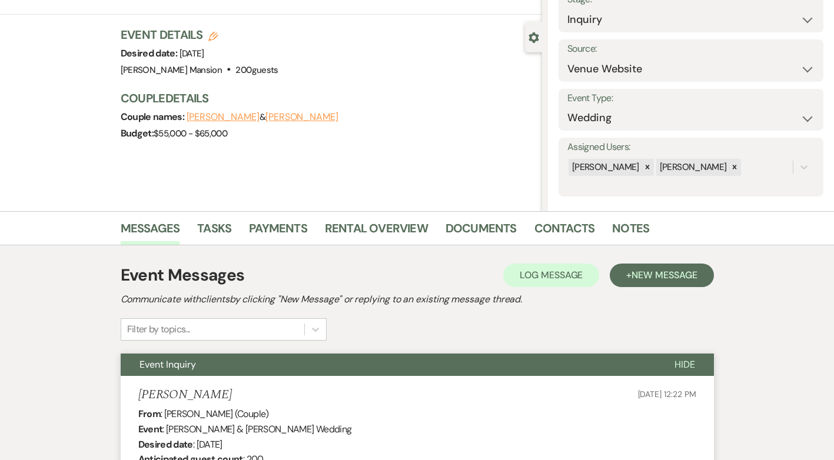
scroll to position [0, 0]
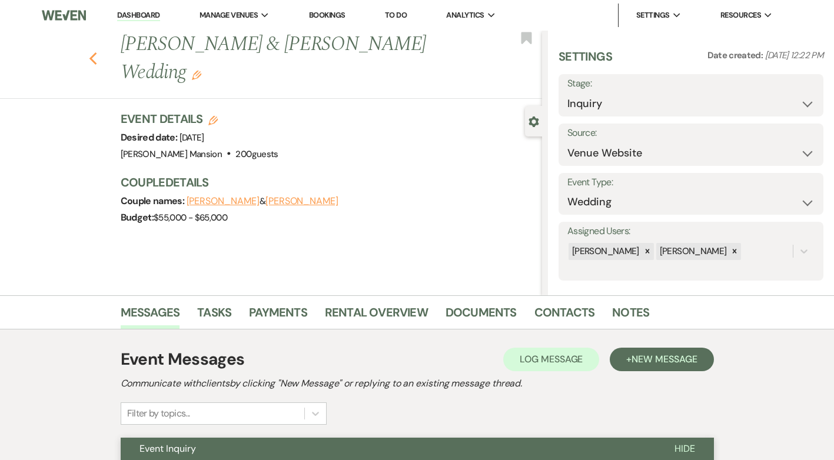
click at [97, 52] on icon "Previous" at bounding box center [93, 59] width 9 height 14
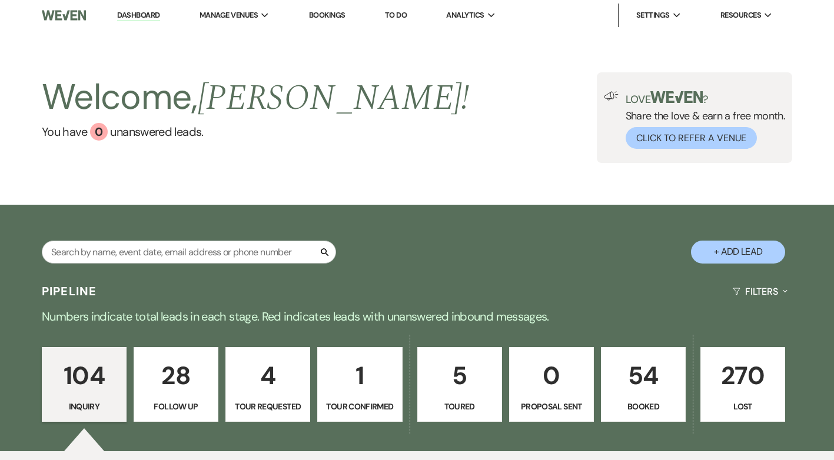
click at [135, 12] on link "Dashboard" at bounding box center [138, 15] width 42 height 11
